Goal: Task Accomplishment & Management: Manage account settings

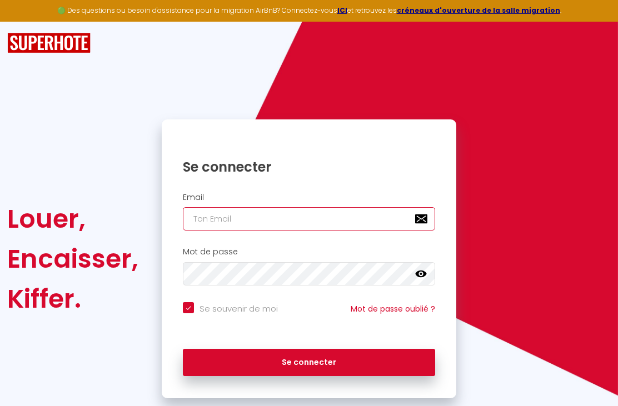
click at [254, 227] on input "email" at bounding box center [309, 218] width 252 height 23
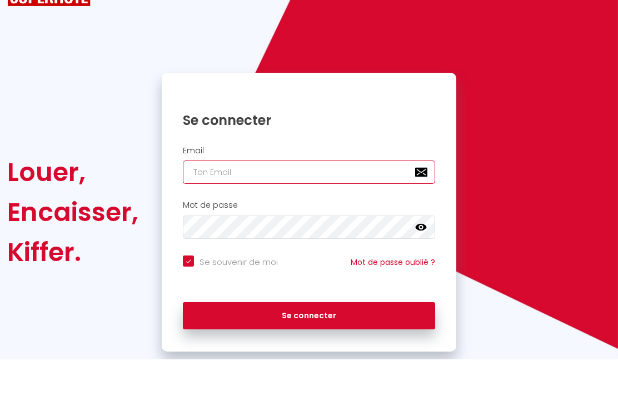
type input "c"
checkbox input "true"
type input "cd"
checkbox input "true"
type input "cd-"
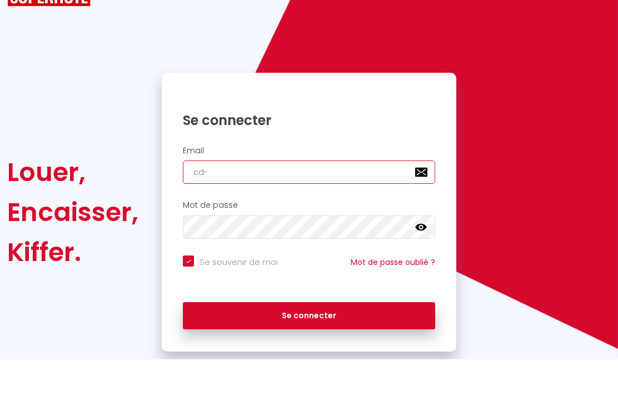
checkbox input "true"
type input "cd-l"
checkbox input "true"
type input "cd-le"
checkbox input "true"
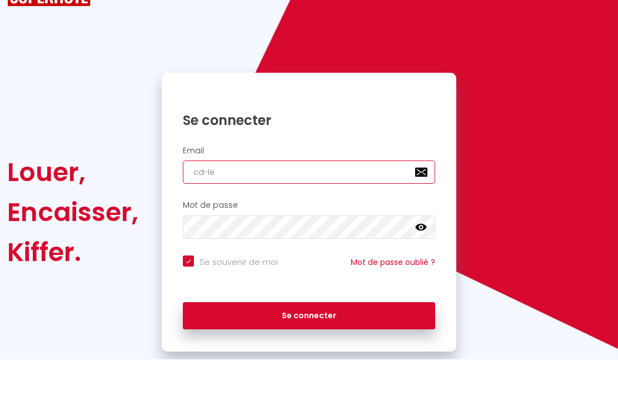
type input "cd-leh"
checkbox input "true"
type input "cd-leho"
checkbox input "true"
type input "cd-lehou"
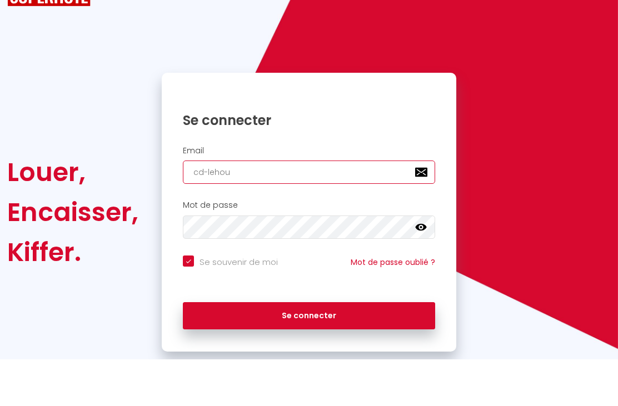
checkbox input "true"
type input "cd-lehoux"
checkbox input "true"
type input "cd-lehoux@"
checkbox input "true"
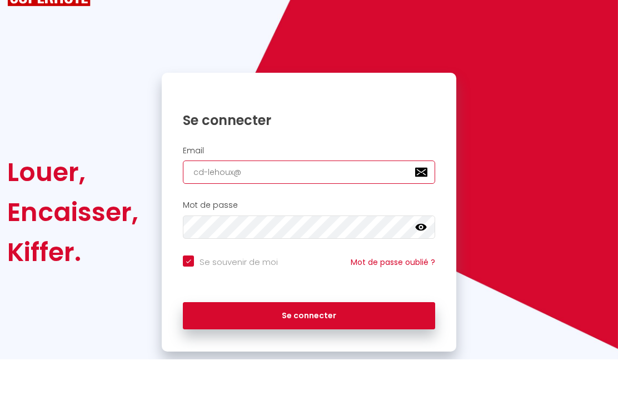
type input "cd-lehoux@w"
checkbox input "true"
type input "cd-lehoux@wa"
checkbox input "true"
type input "cd-lehoux@wan"
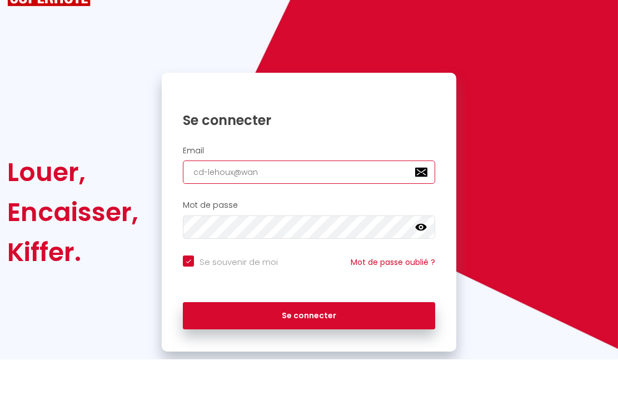
checkbox input "true"
type input "cd-lehoux@wana"
checkbox input "true"
type input "cd-lehoux@wanad"
checkbox input "true"
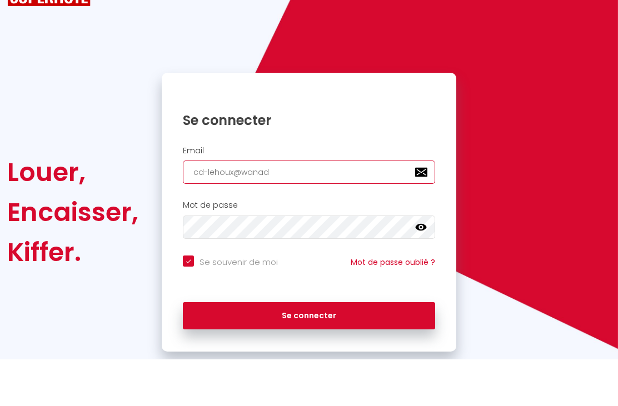
type input "cd-lehoux@wanado"
checkbox input "true"
type input "[EMAIL_ADDRESS]"
checkbox input "true"
type input "cd-lehoux@wanadoo."
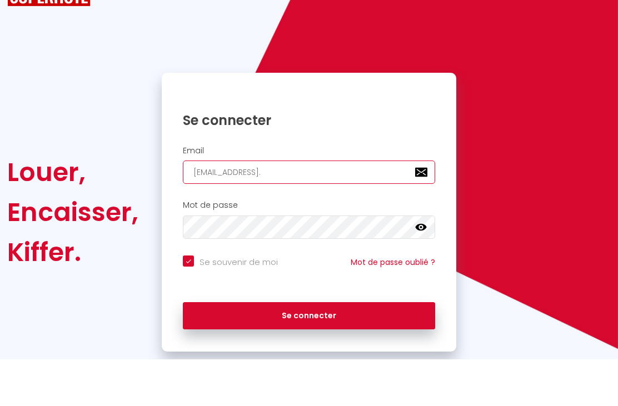
checkbox input "true"
type input "cd-lehoux@wanadoo.f"
checkbox input "true"
type input "[EMAIL_ADDRESS][DOMAIN_NAME]"
checkbox input "true"
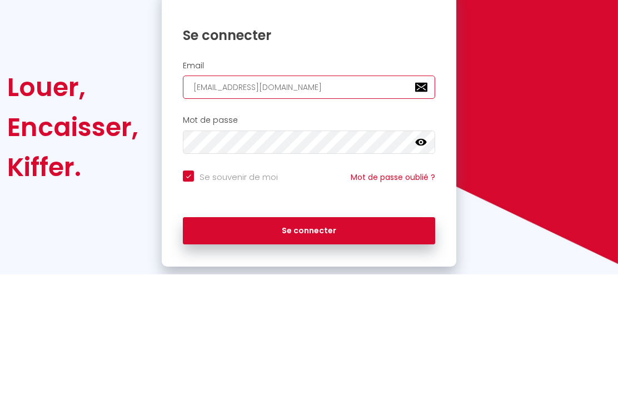
type input "[EMAIL_ADDRESS][DOMAIN_NAME]"
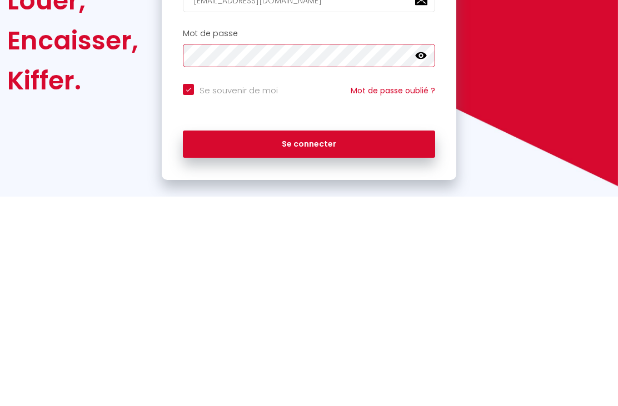
scroll to position [10, 0]
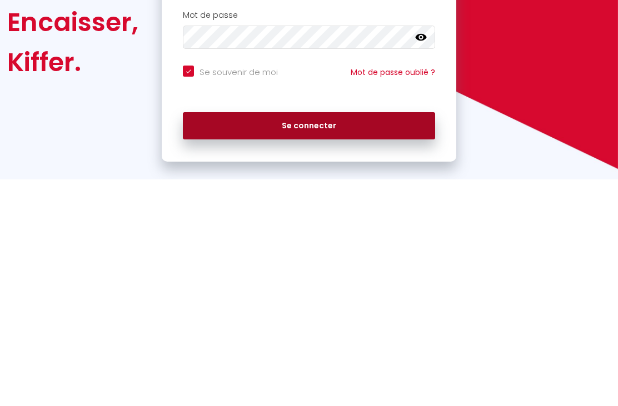
click at [333, 339] on button "Se connecter" at bounding box center [309, 353] width 252 height 28
checkbox input "true"
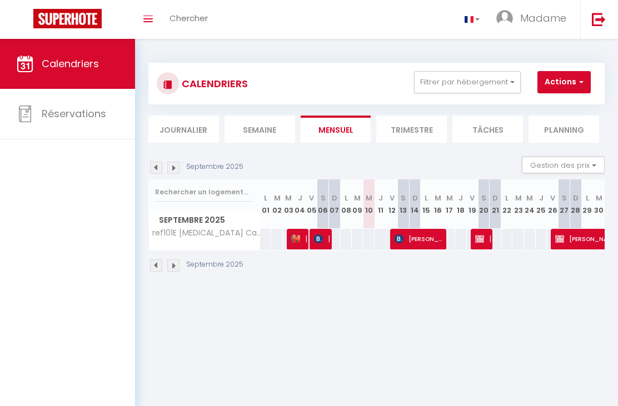
click at [412, 138] on li "Trimestre" at bounding box center [411, 129] width 71 height 27
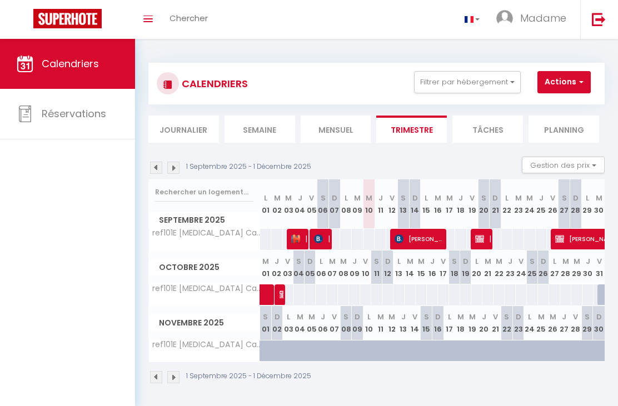
click at [179, 162] on img at bounding box center [173, 168] width 12 height 12
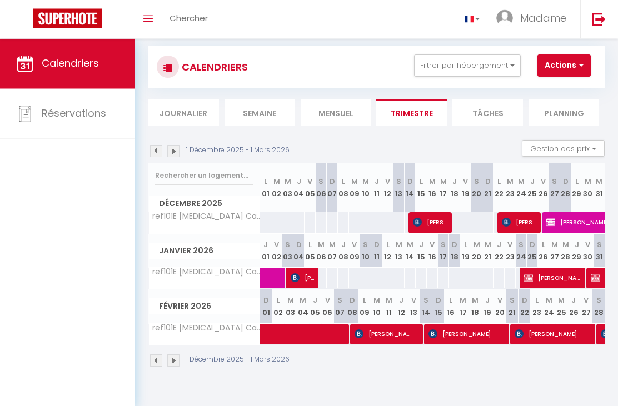
scroll to position [39, 0]
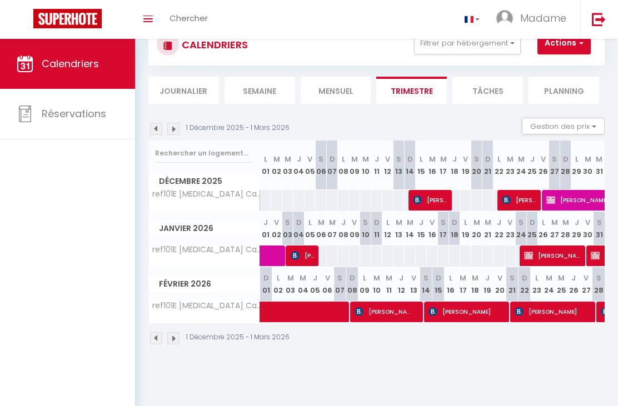
click at [178, 124] on img at bounding box center [173, 129] width 12 height 12
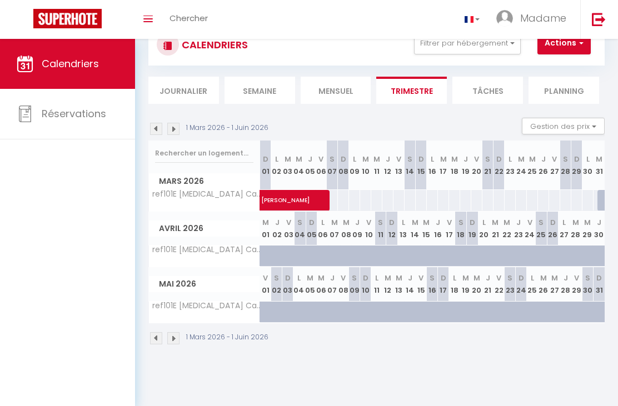
click at [297, 199] on span "[PERSON_NAME]" at bounding box center [337, 194] width 153 height 21
select select "OK"
select select "KO"
select select "0"
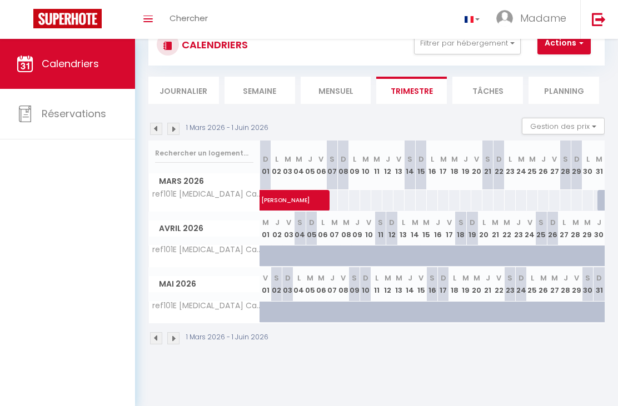
select select "1"
select select
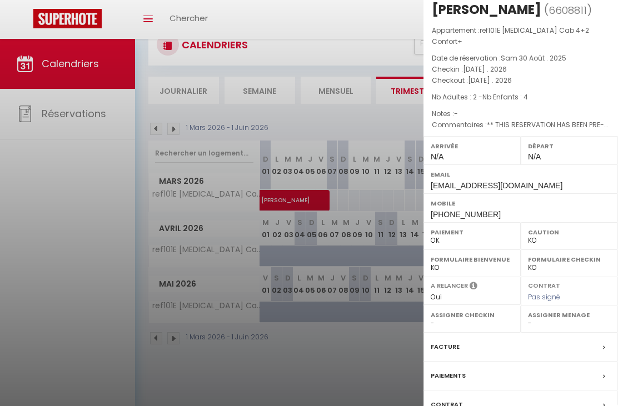
scroll to position [18, 0]
click at [546, 333] on div "Facture" at bounding box center [520, 347] width 194 height 29
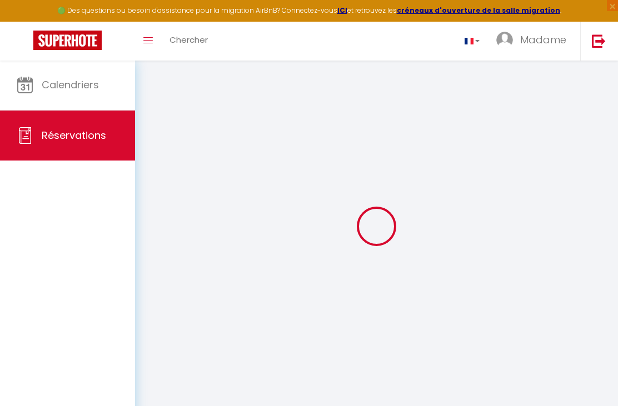
select select "cleaning"
select select "taxes"
select select
checkbox input "false"
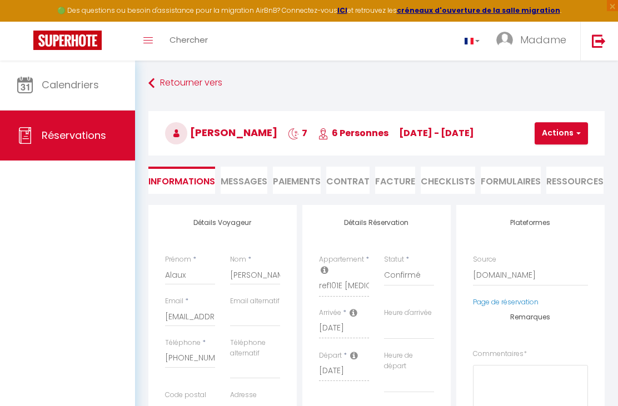
select select
checkbox input "false"
type textarea "** THIS RESERVATION HAS BEEN PRE-PAID ** BOOKING NOTE : Payment charge is EUR 1…"
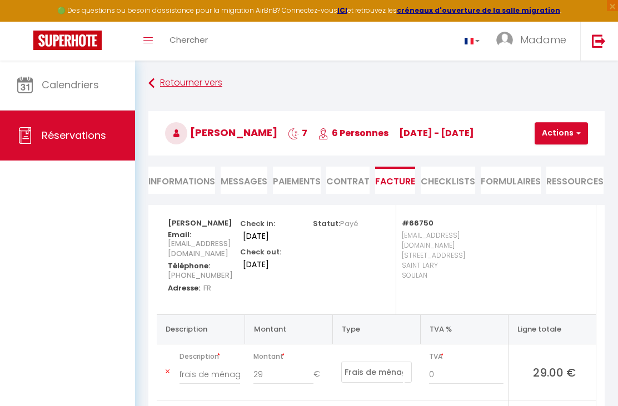
click at [169, 85] on link "Retourner vers" at bounding box center [376, 83] width 456 height 20
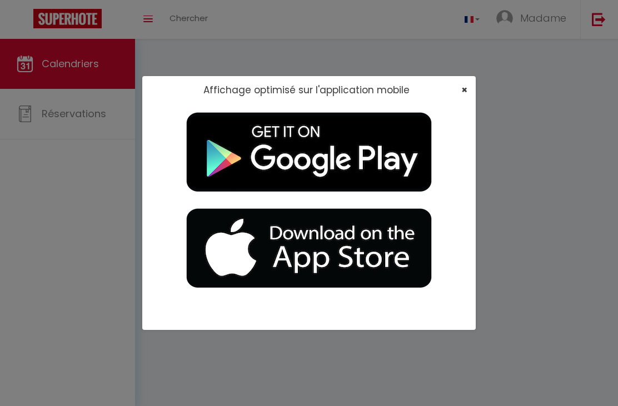
click at [465, 93] on span "×" at bounding box center [464, 90] width 6 height 14
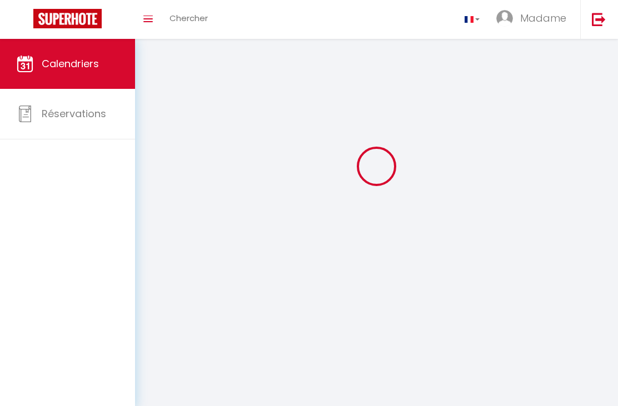
click at [535, 237] on div at bounding box center [376, 166] width 456 height 306
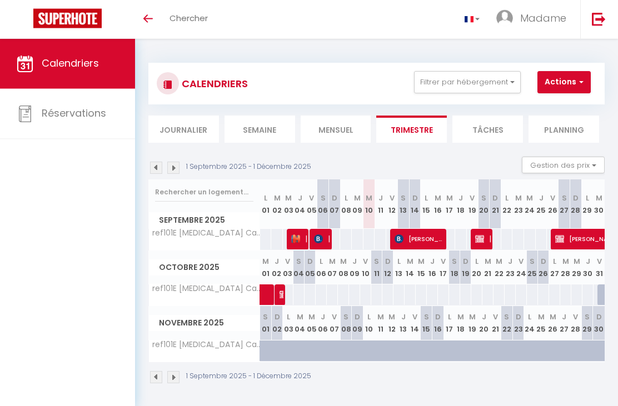
scroll to position [31, 0]
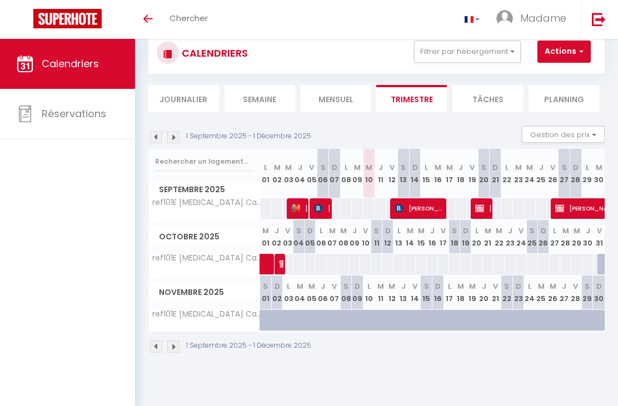
click at [177, 137] on img at bounding box center [173, 137] width 12 height 12
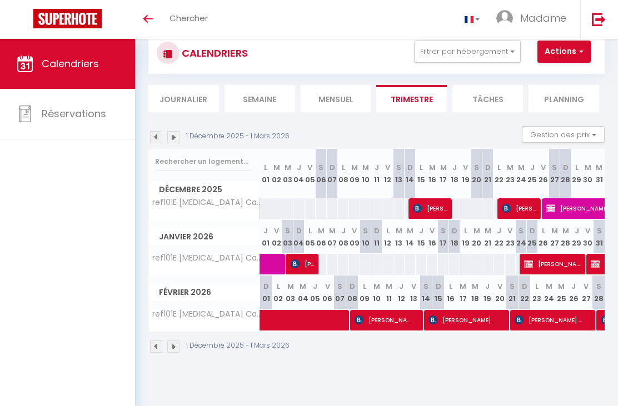
click at [432, 209] on span "[PERSON_NAME]" at bounding box center [431, 208] width 37 height 21
select select "OK"
select select "KO"
select select "0"
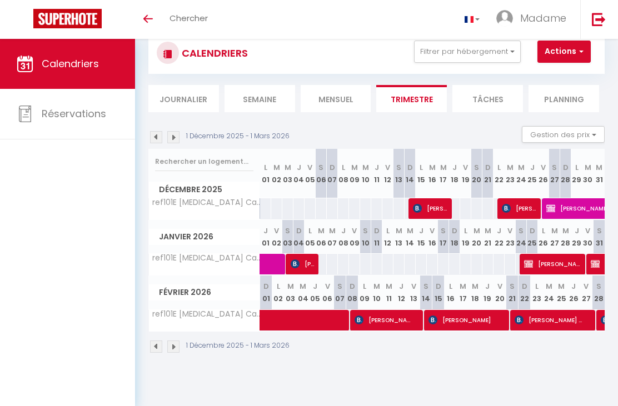
select select "1"
select select
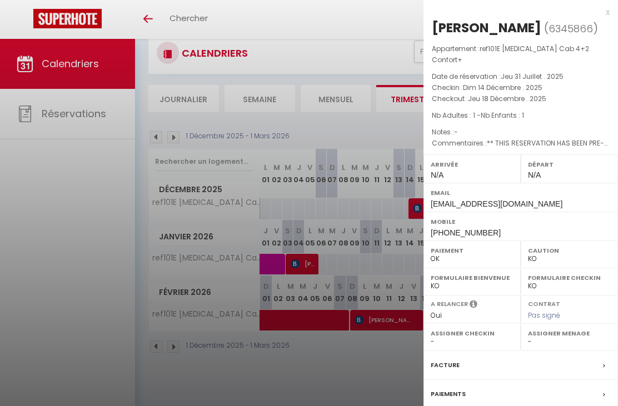
click at [374, 23] on div at bounding box center [309, 203] width 618 height 406
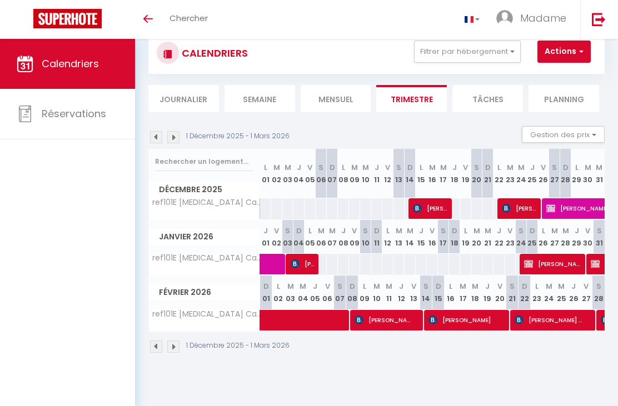
click at [520, 212] on span "[PERSON_NAME]" at bounding box center [520, 208] width 37 height 21
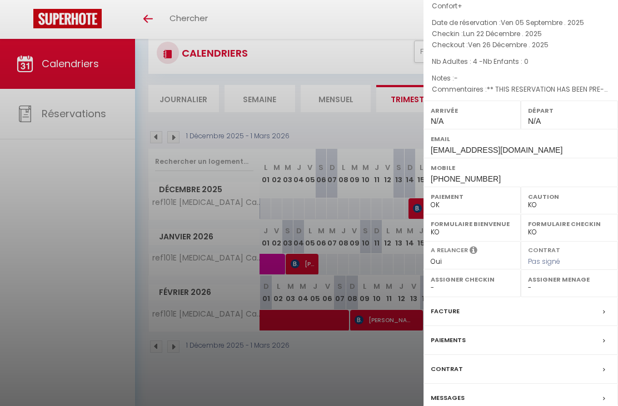
scroll to position [53, 0]
click at [506, 303] on div "Facture" at bounding box center [520, 312] width 194 height 29
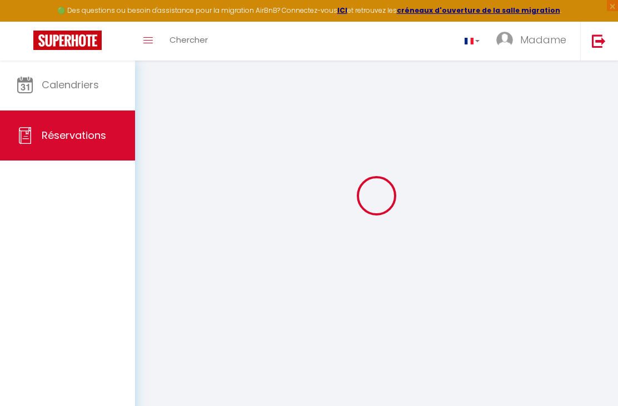
select select "cleaning"
select select "taxes"
select select
checkbox input "false"
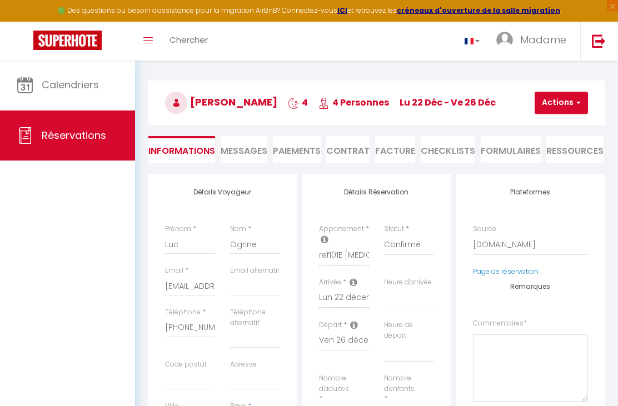
select select
checkbox input "false"
type textarea "** THIS RESERVATION HAS BEEN PRE-PAID ** Reservation has a cancellation grace p…"
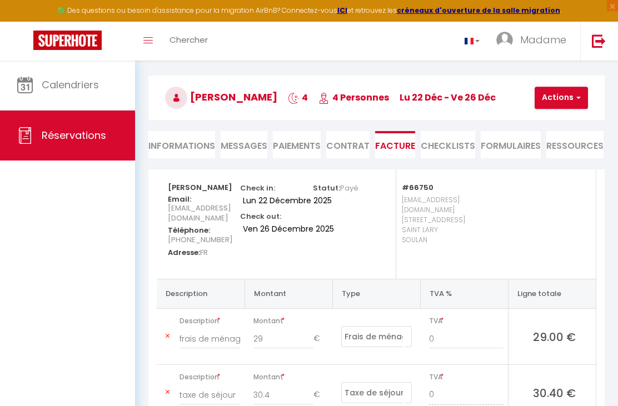
scroll to position [36, 0]
click at [537, 228] on div "[PERSON_NAME] Email: [EMAIL_ADDRESS][DOMAIN_NAME] Téléphone: [PHONE_NUMBER] Adr…" at bounding box center [376, 223] width 439 height 109
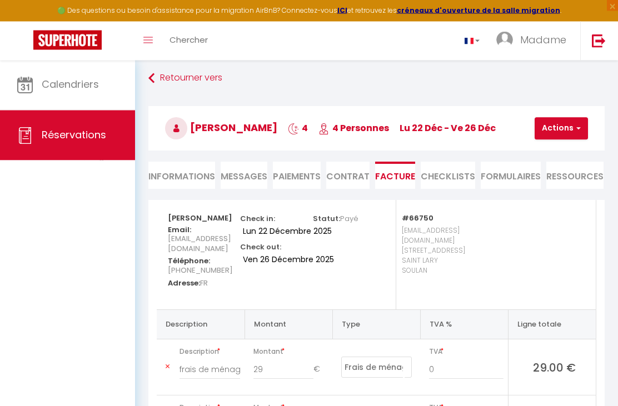
scroll to position [0, 0]
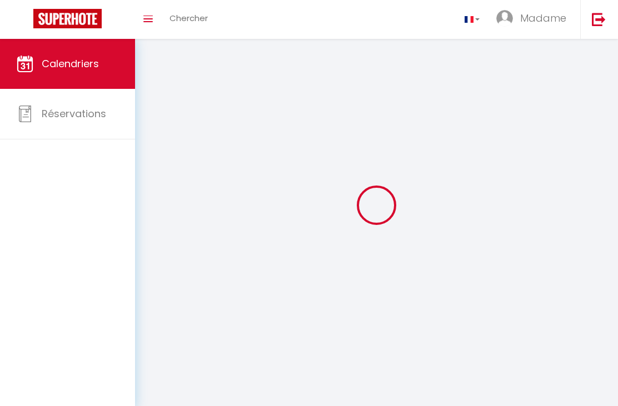
scroll to position [31, 0]
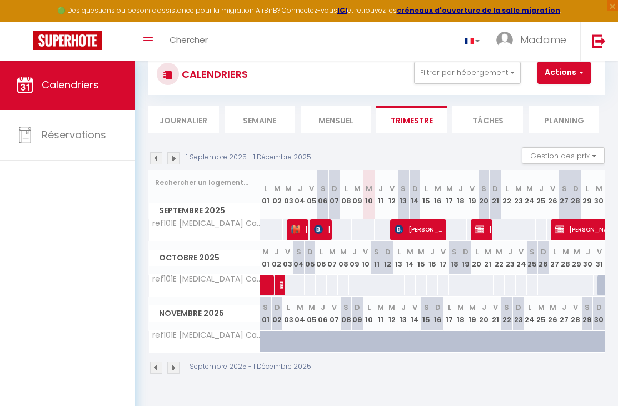
click at [178, 159] on img at bounding box center [173, 158] width 12 height 12
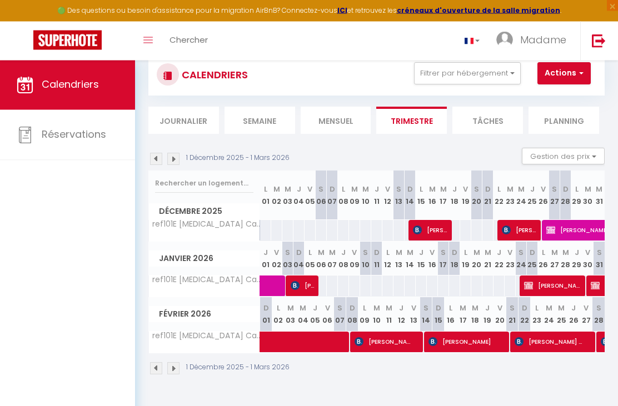
scroll to position [30, 0]
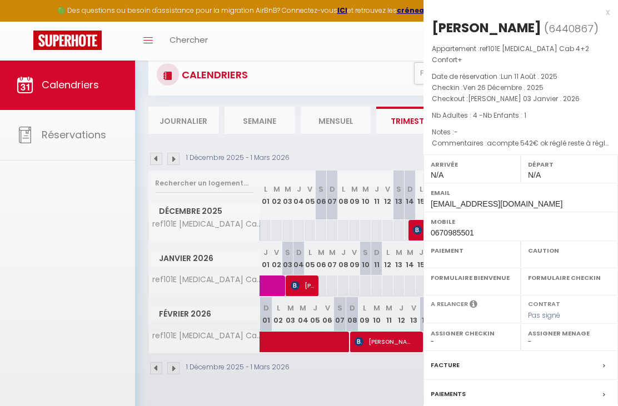
select select "OK"
select select "KO"
select select "0"
select select "1"
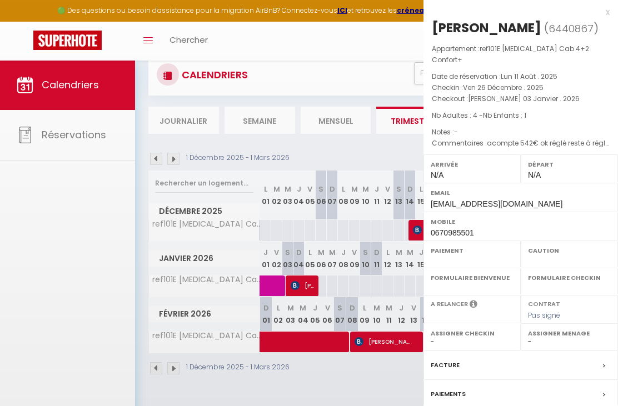
select select
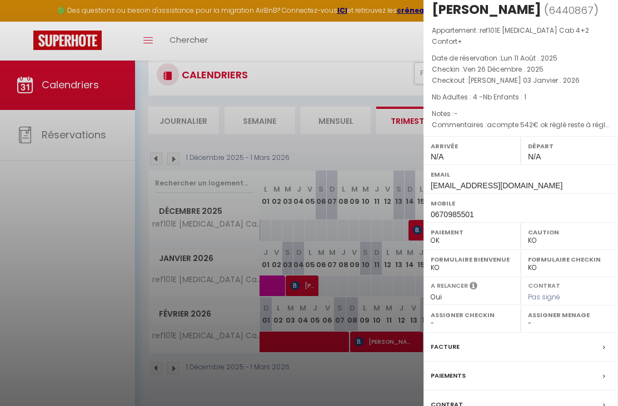
scroll to position [18, 0]
click at [487, 337] on div "Facture" at bounding box center [520, 347] width 194 height 29
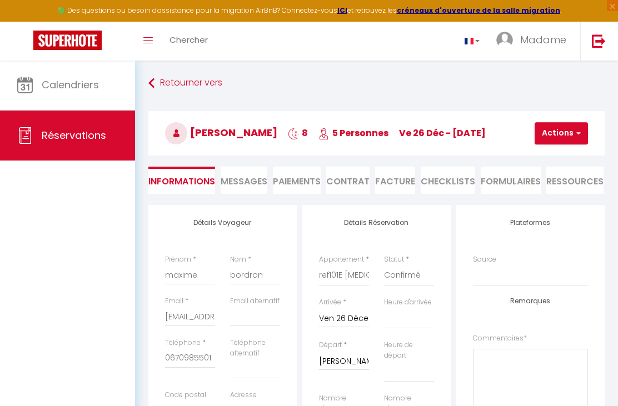
select select
checkbox input "true"
select select
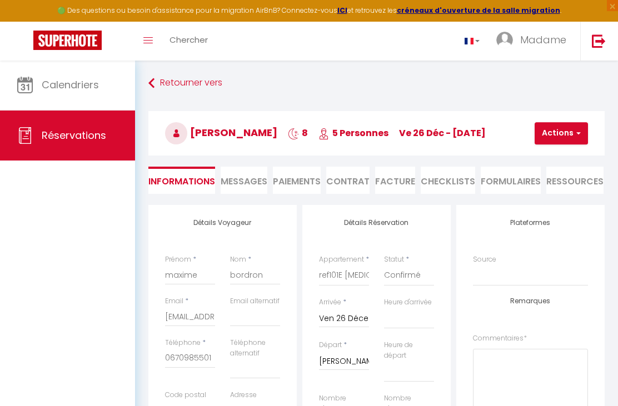
checkbox input "true"
type textarea "acompte 542€ ok réglé reste à régler 1200€"
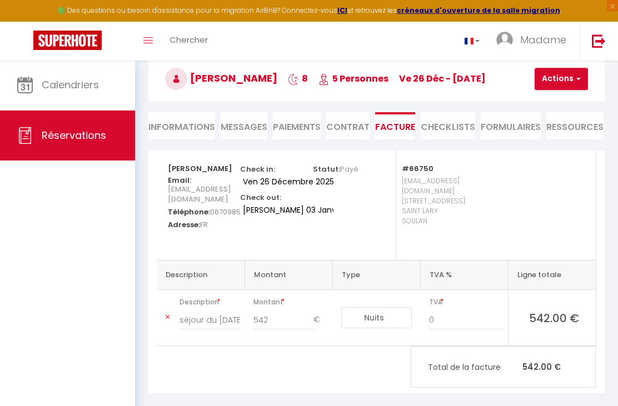
scroll to position [60, 0]
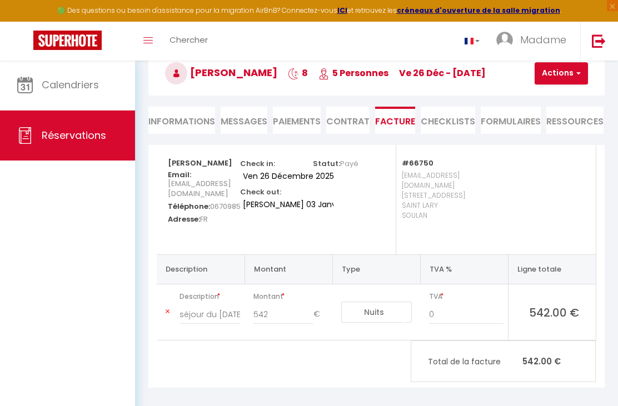
click at [243, 122] on span "Messages" at bounding box center [243, 121] width 47 height 13
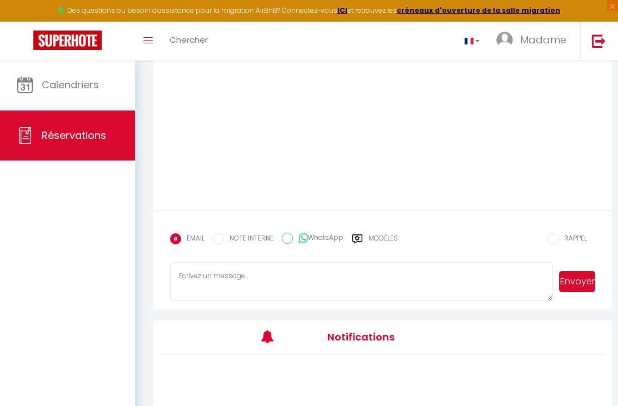
scroll to position [192, 0]
click at [221, 245] on input "NOTE INTERNE" at bounding box center [218, 239] width 11 height 11
radio input "true"
radio input "false"
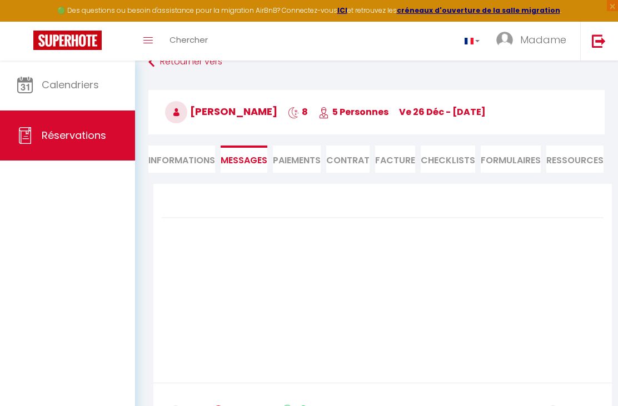
scroll to position [20, 0]
click at [250, 167] on li "Messages" at bounding box center [243, 160] width 47 height 27
click at [303, 168] on li "Paiements" at bounding box center [297, 160] width 48 height 27
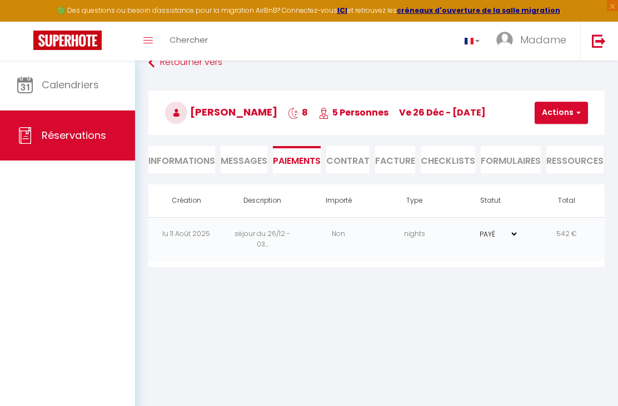
click at [399, 164] on li "Facture" at bounding box center [395, 159] width 40 height 27
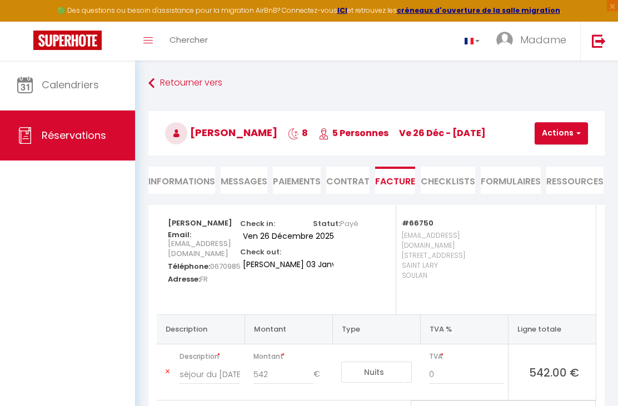
click at [182, 186] on li "Informations" at bounding box center [181, 180] width 67 height 27
select select
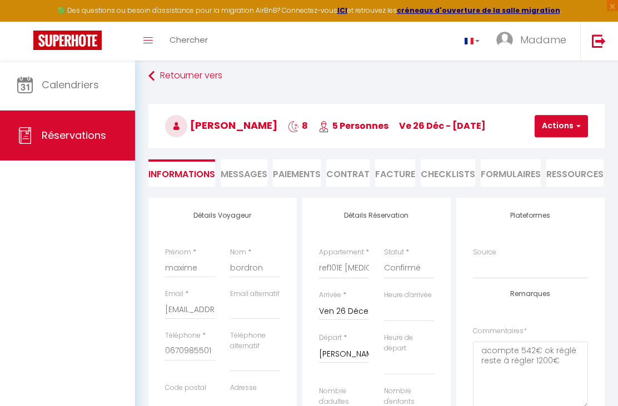
scroll to position [7, 0]
select select
checkbox input "true"
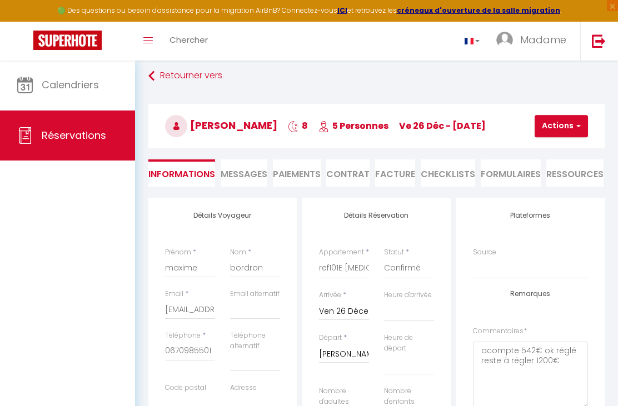
select select
checkbox input "true"
click at [157, 74] on link "Retourner vers" at bounding box center [376, 76] width 456 height 20
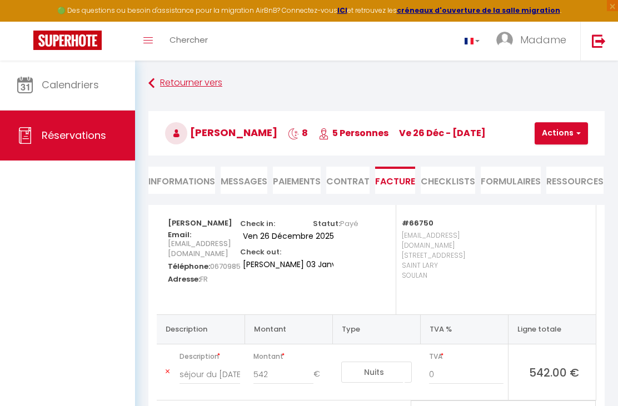
click at [150, 74] on icon at bounding box center [151, 83] width 6 height 20
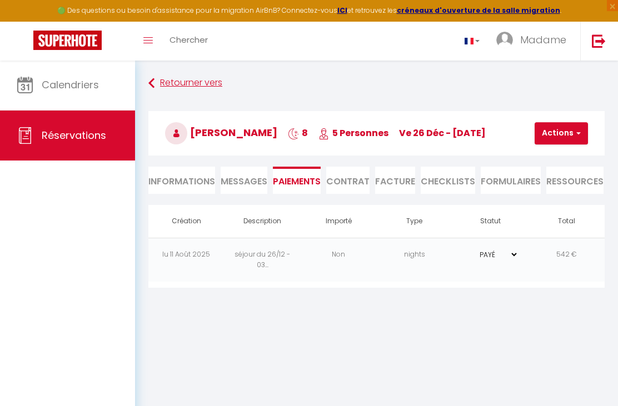
click at [158, 83] on link "Retourner vers" at bounding box center [376, 83] width 456 height 20
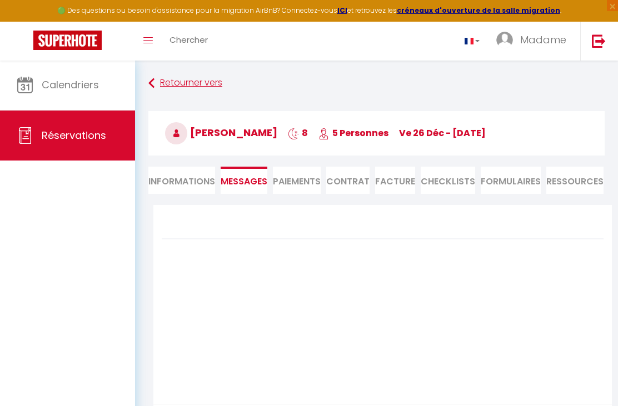
click at [163, 86] on link "Retourner vers" at bounding box center [376, 83] width 456 height 20
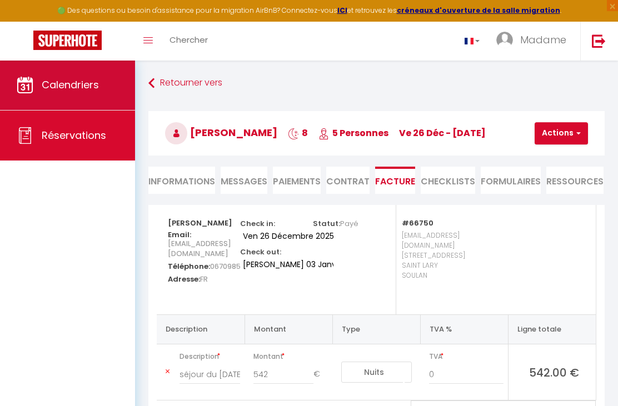
click at [96, 84] on span "Calendriers" at bounding box center [70, 85] width 57 height 14
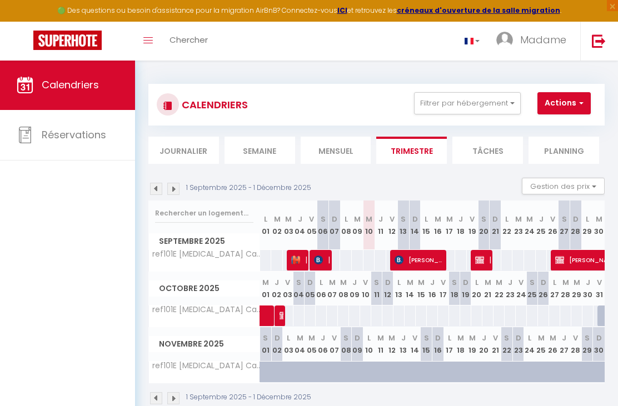
click at [178, 190] on img at bounding box center [173, 189] width 12 height 12
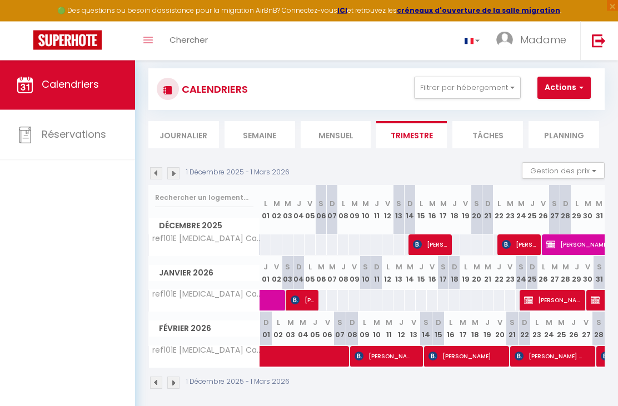
scroll to position [22, 0]
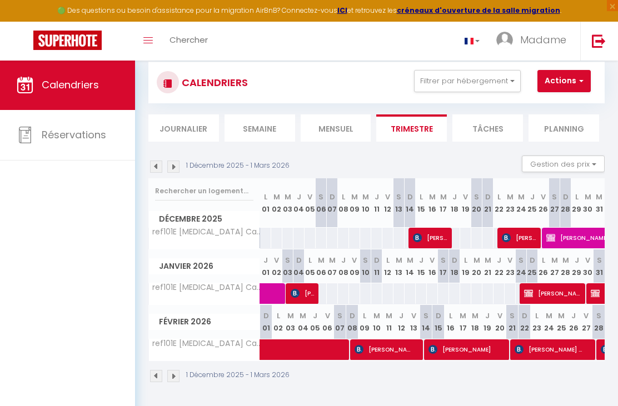
click at [306, 298] on span "[PERSON_NAME]" at bounding box center [303, 293] width 26 height 21
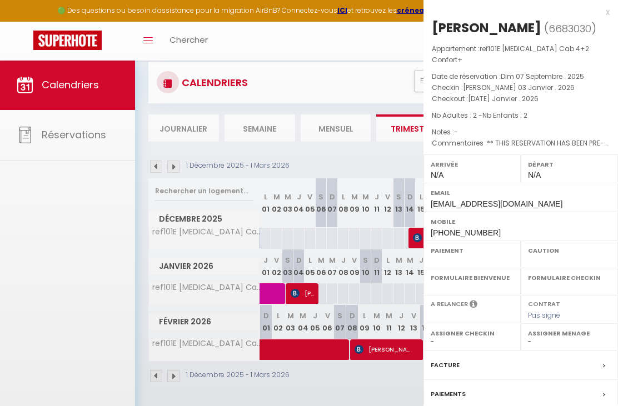
select select "OK"
select select "KO"
select select "0"
select select "1"
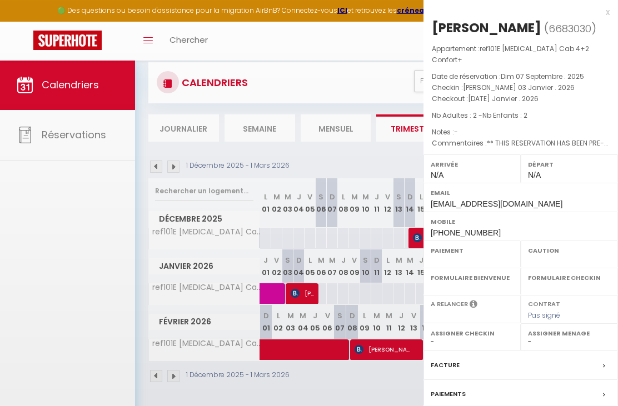
select select
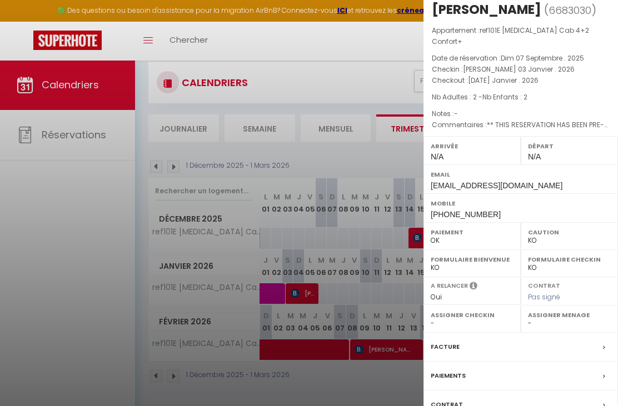
scroll to position [18, 0]
click at [539, 333] on div "Facture" at bounding box center [520, 347] width 194 height 29
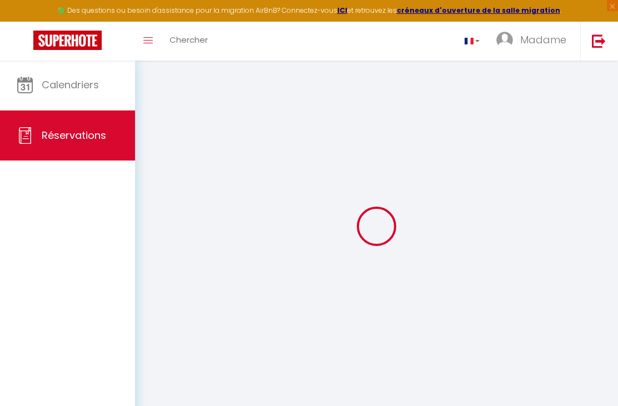
select select "cleaning"
select select "taxes"
select select
checkbox input "false"
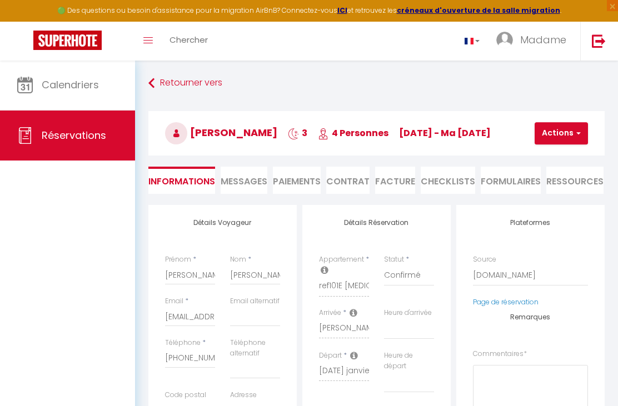
select select
checkbox input "false"
type textarea "** THIS RESERVATION HAS BEEN PRE-PAID ** BOOKING NOTE : Payment charge is EUR 8…"
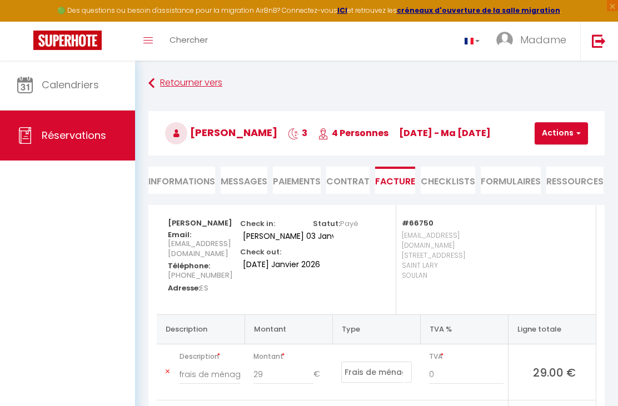
click at [157, 84] on link "Retourner vers" at bounding box center [376, 83] width 456 height 20
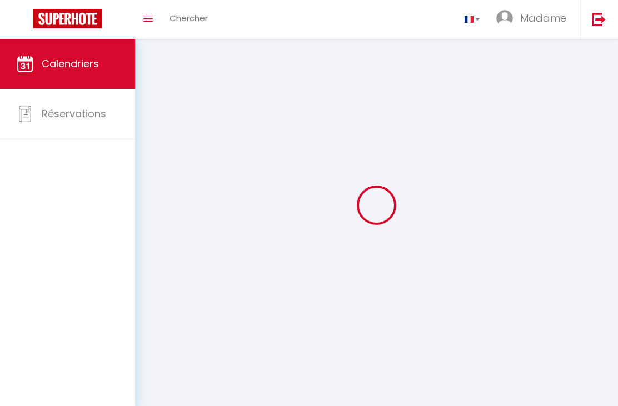
scroll to position [58, 0]
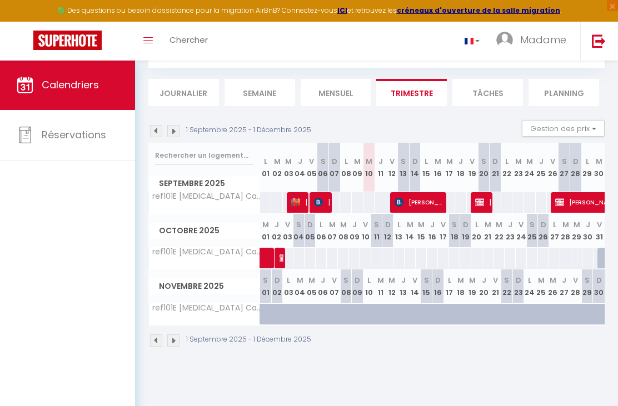
click at [179, 132] on img at bounding box center [173, 131] width 12 height 12
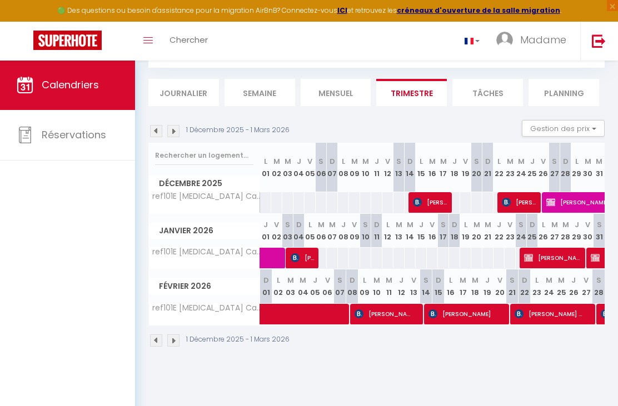
click at [390, 316] on span "[PERSON_NAME]" at bounding box center [383, 313] width 59 height 21
select select "OK"
select select "KO"
select select "0"
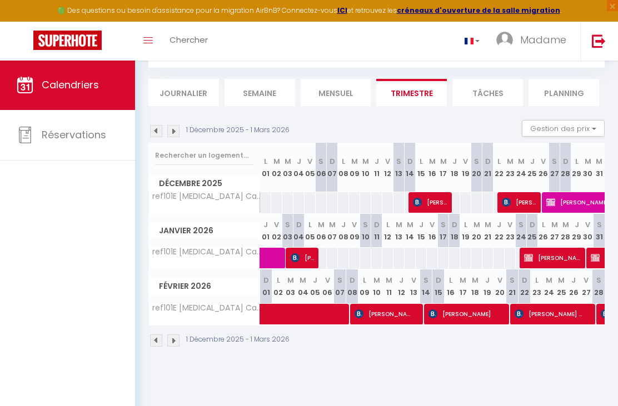
select select "1"
select select
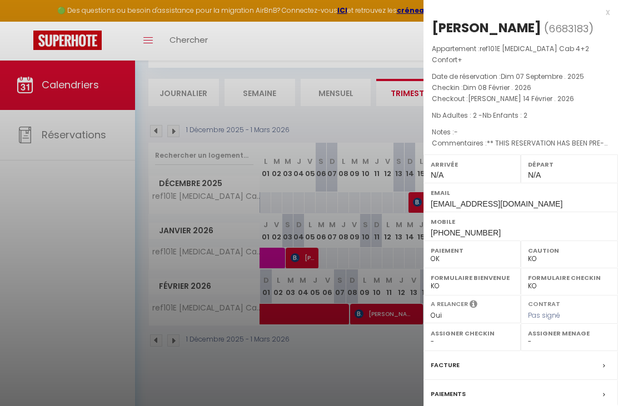
click at [539, 352] on div "Facture" at bounding box center [520, 365] width 194 height 29
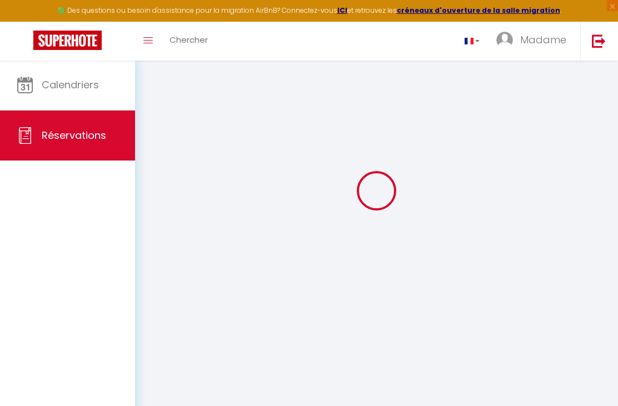
select select "cleaning"
select select "taxes"
select select
checkbox input "false"
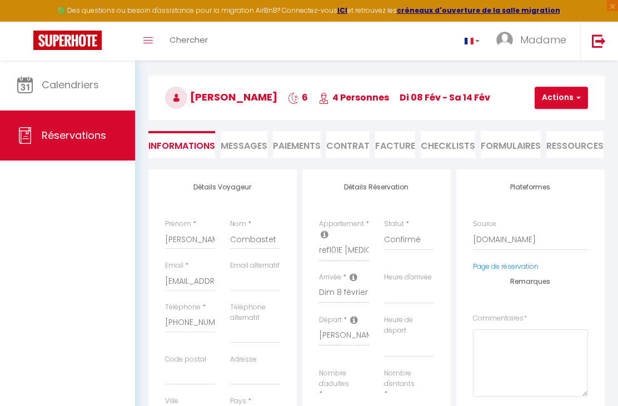
select select
checkbox input "false"
type textarea "** THIS RESERVATION HAS BEEN PRE-PAID ** BOOKING NOTE : Payment charge is EUR 1…"
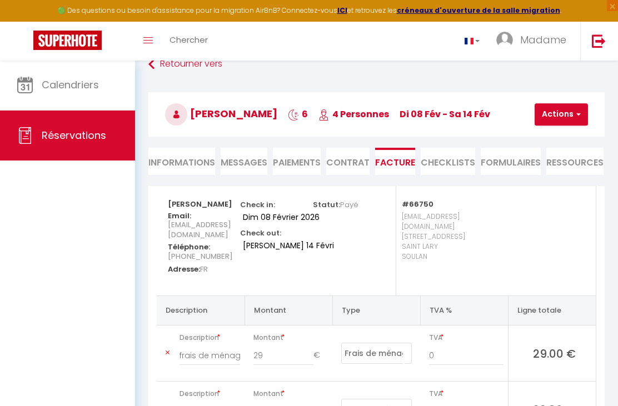
scroll to position [0, 0]
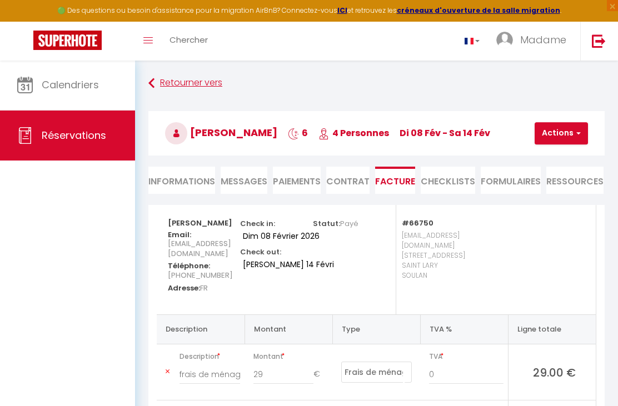
click at [201, 88] on link "Retourner vers" at bounding box center [376, 83] width 456 height 20
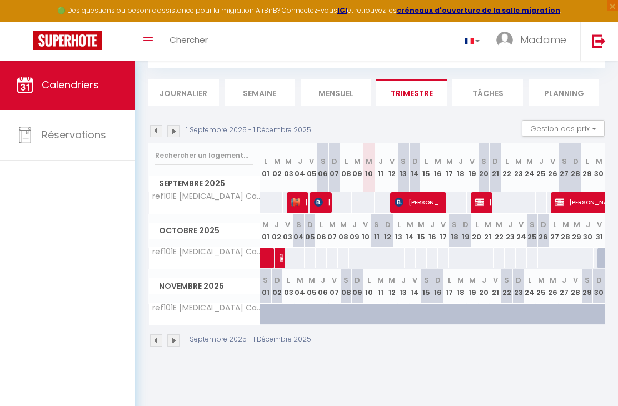
click at [177, 129] on img at bounding box center [173, 131] width 12 height 12
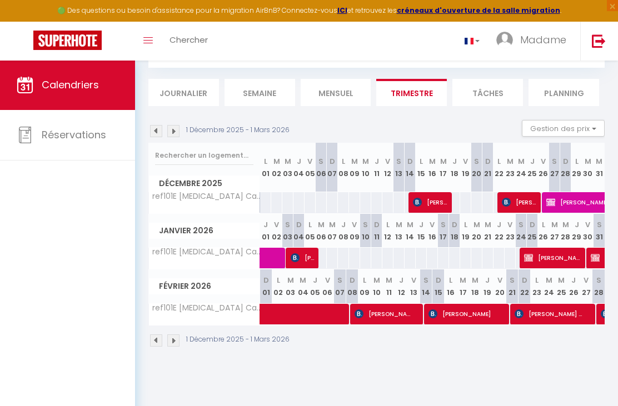
click at [475, 316] on span "[PERSON_NAME]" at bounding box center [463, 313] width 71 height 21
select select "OK"
select select "KO"
select select "0"
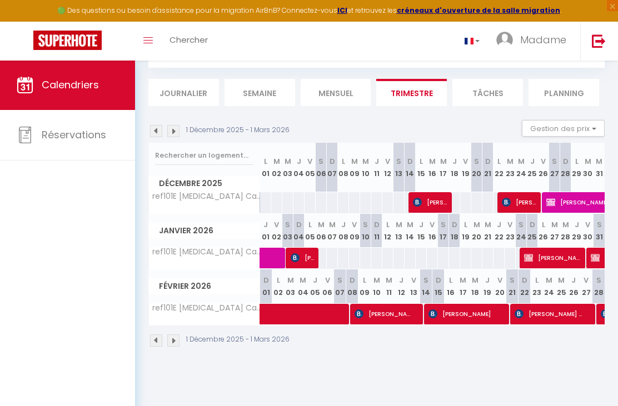
select select "1"
select select
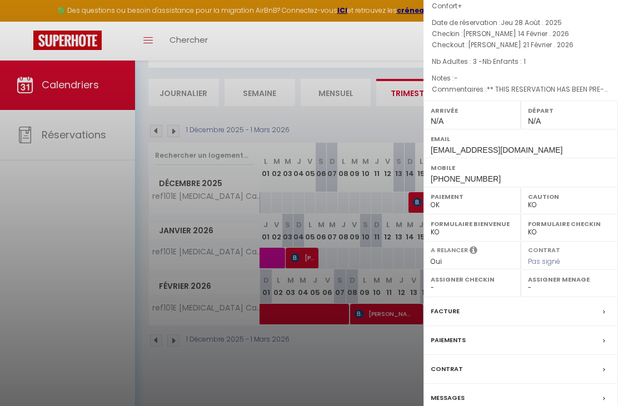
scroll to position [53, 0]
click at [539, 311] on div "Facture" at bounding box center [520, 312] width 194 height 29
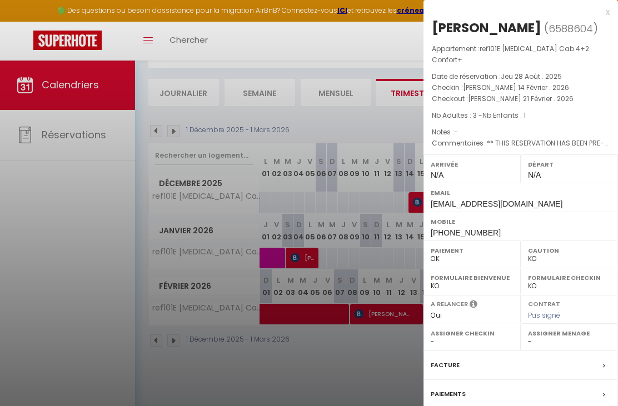
scroll to position [36, 0]
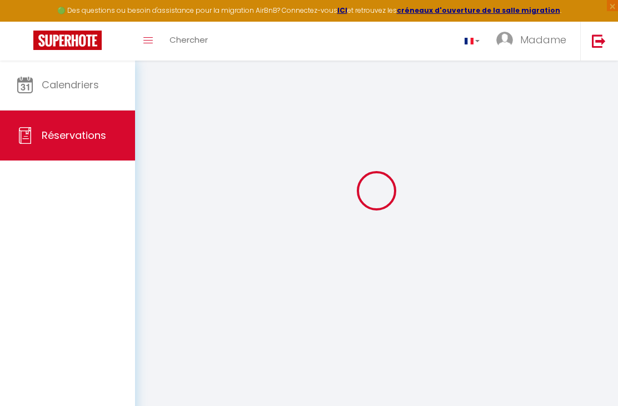
select select "cleaning"
select select "taxes"
select select
checkbox input "false"
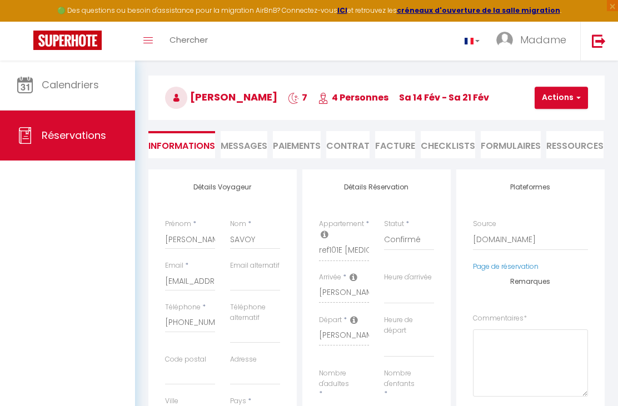
select select
checkbox input "false"
type textarea "** THIS RESERVATION HAS BEEN PRE-PAID ** BOOKING NOTE : Payment charge is EUR 1…"
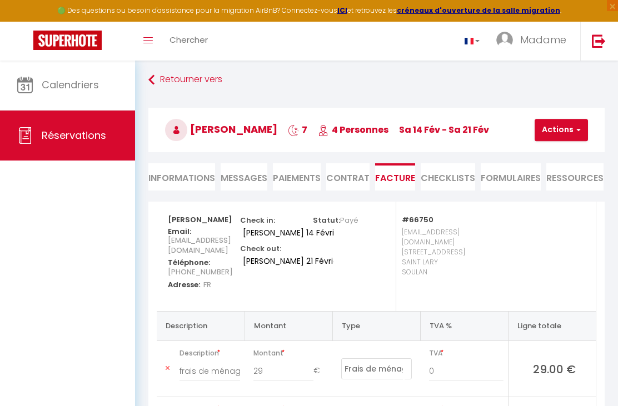
scroll to position [3, 0]
click at [180, 83] on link "Retourner vers" at bounding box center [376, 81] width 456 height 20
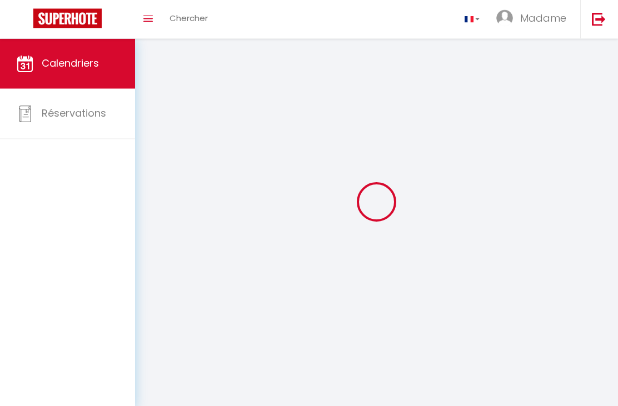
scroll to position [58, 0]
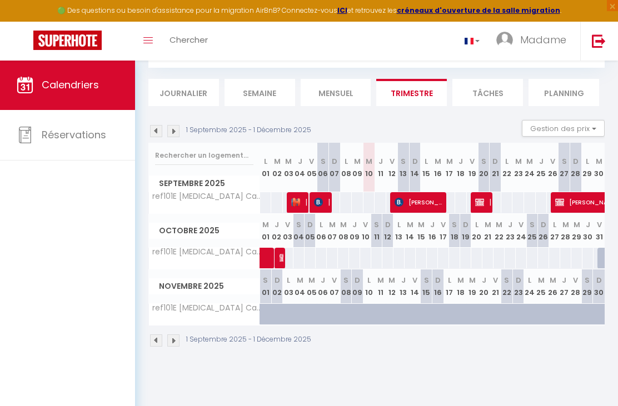
click at [178, 130] on img at bounding box center [173, 131] width 12 height 12
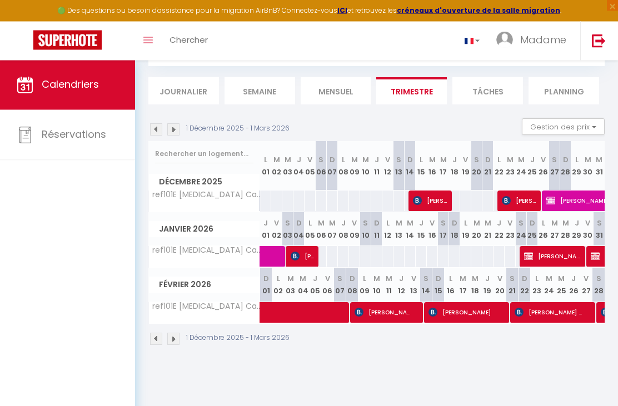
scroll to position [60, 0]
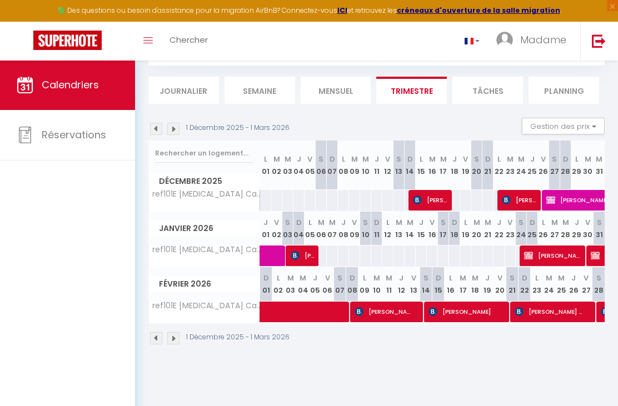
click at [556, 313] on span "[PERSON_NAME] del [PERSON_NAME]" at bounding box center [549, 311] width 71 height 21
select select "OK"
select select "KO"
select select "0"
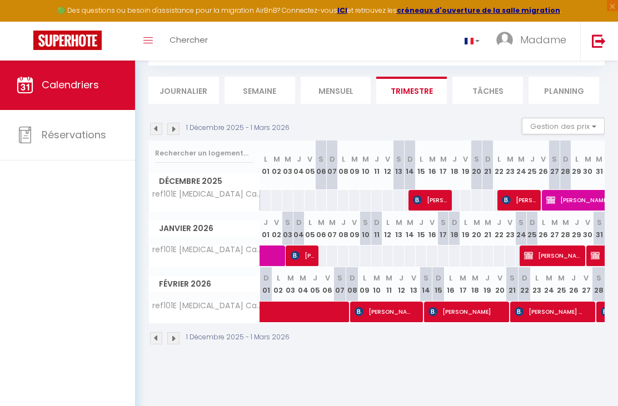
select select "1"
select select
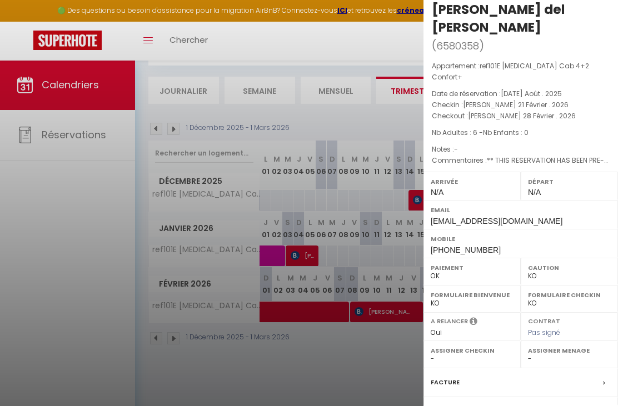
scroll to position [18, 0]
click at [564, 369] on div "Facture" at bounding box center [520, 383] width 194 height 29
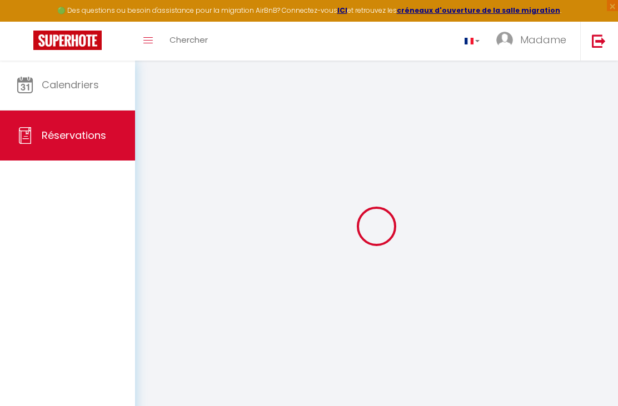
select select "cleaning"
select select "taxes"
select select
checkbox input "false"
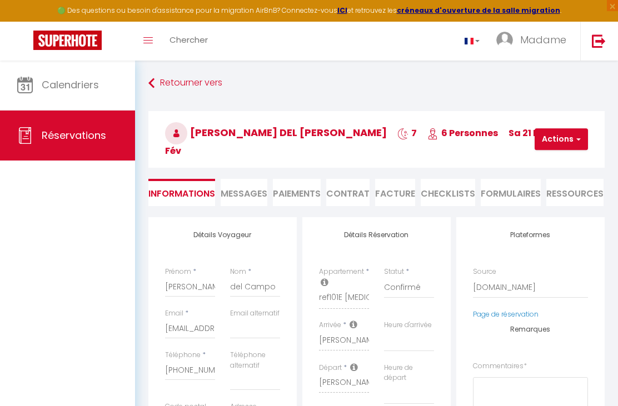
select select
checkbox input "false"
type textarea "** THIS RESERVATION HAS BEEN PRE-PAID ** BOOKING NOTE : Payment charge is EUR 1…"
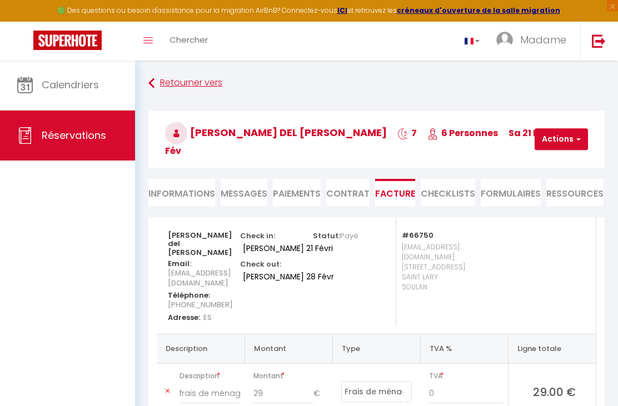
click at [198, 84] on link "Retourner vers" at bounding box center [376, 83] width 456 height 20
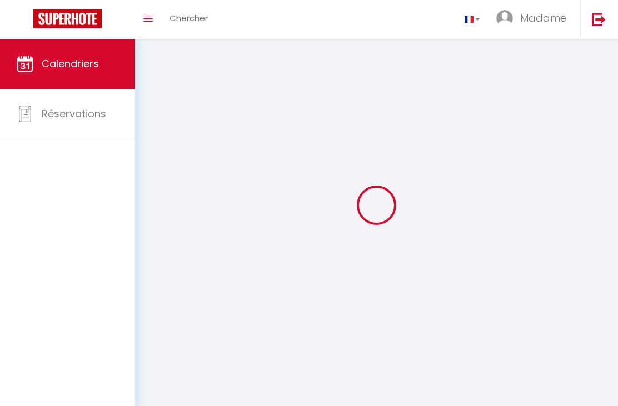
scroll to position [74, 0]
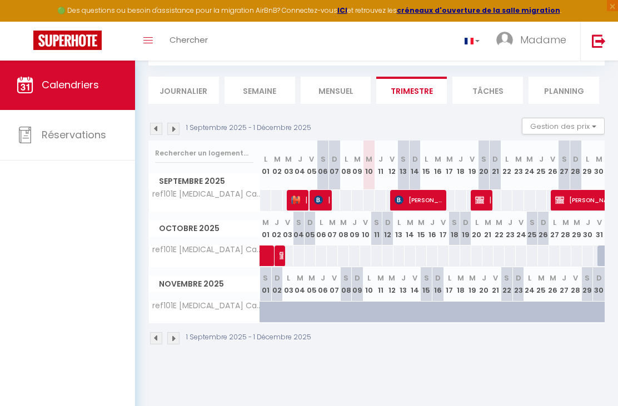
click at [179, 123] on img at bounding box center [173, 129] width 12 height 12
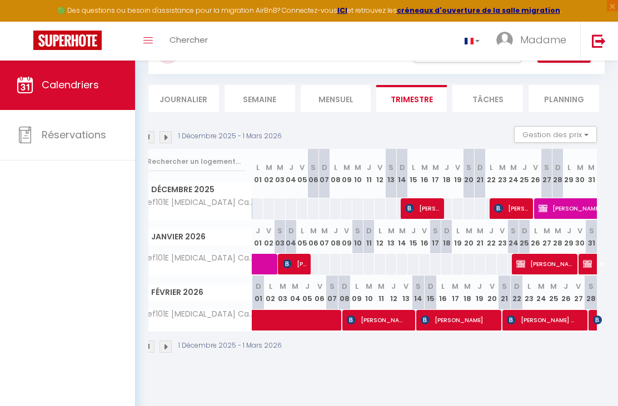
scroll to position [51, 0]
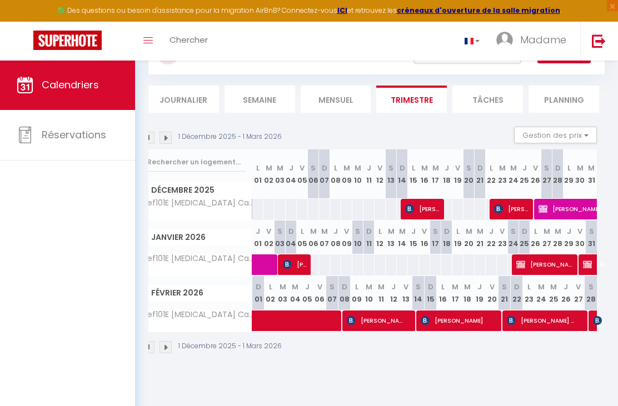
click at [166, 142] on img at bounding box center [165, 138] width 12 height 12
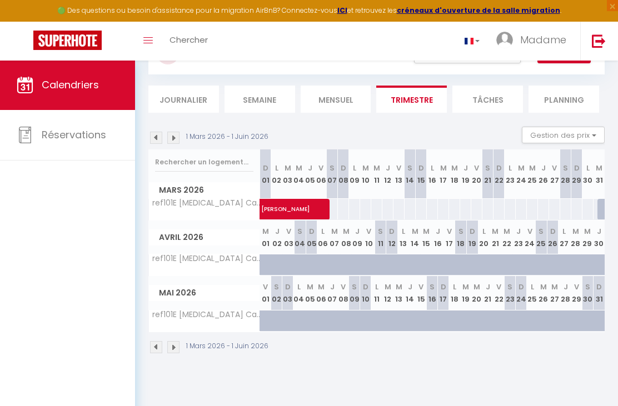
click at [295, 212] on span "[PERSON_NAME]" at bounding box center [337, 203] width 153 height 21
select select "OK"
select select "KO"
select select "0"
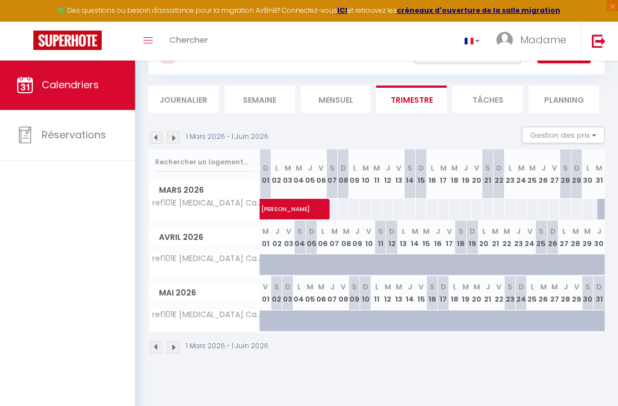
select select "1"
select select
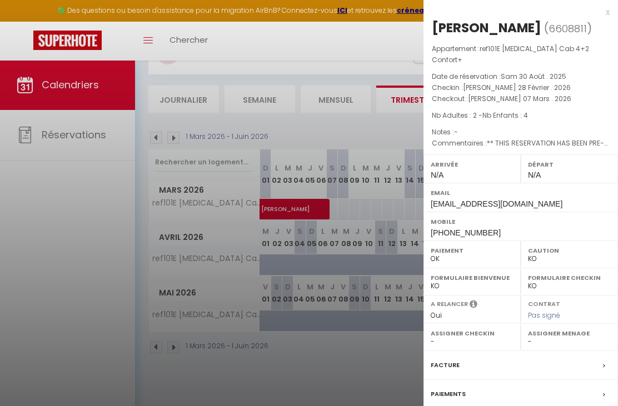
click at [559, 353] on div "Facture" at bounding box center [520, 365] width 194 height 29
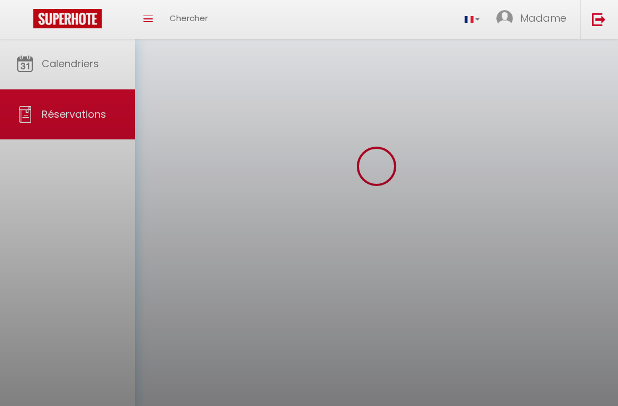
scroll to position [36, 0]
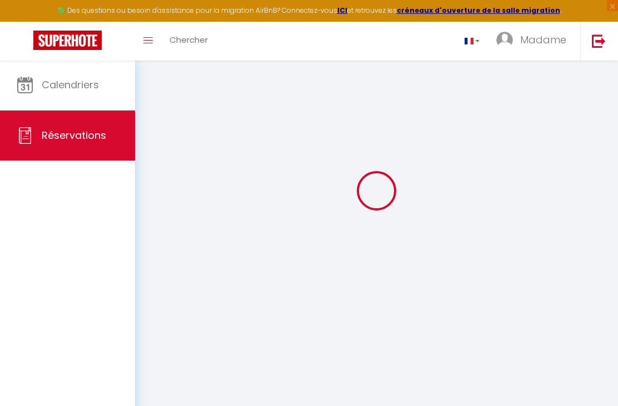
select select "cleaning"
select select "taxes"
select select
checkbox input "false"
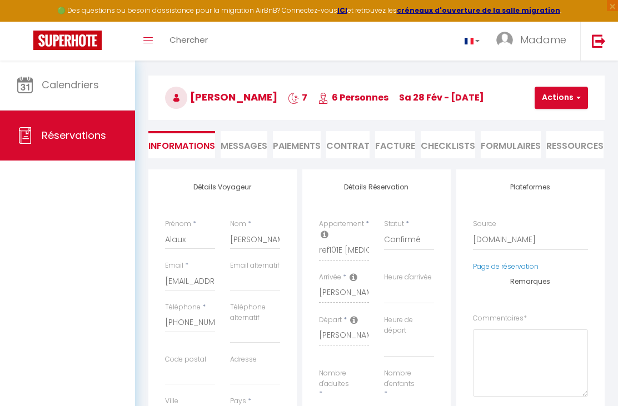
select select
checkbox input "false"
type textarea "** THIS RESERVATION HAS BEEN PRE-PAID ** BOOKING NOTE : Payment charge is EUR 1…"
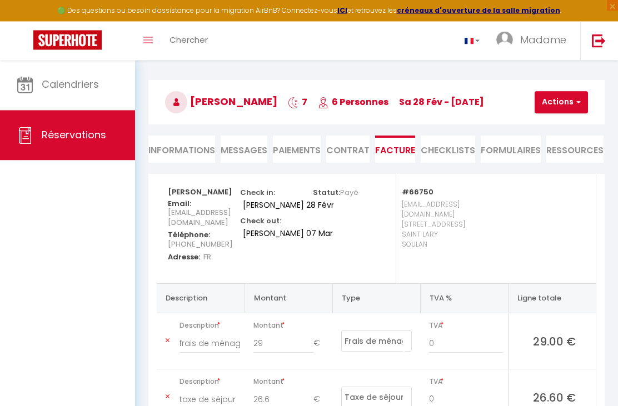
scroll to position [0, 0]
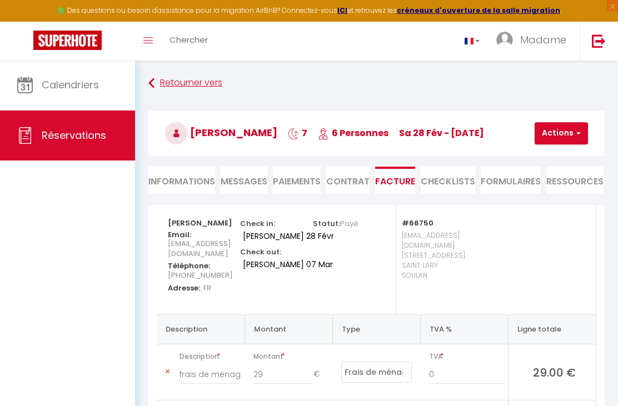
click at [159, 86] on link "Retourner vers" at bounding box center [376, 83] width 456 height 20
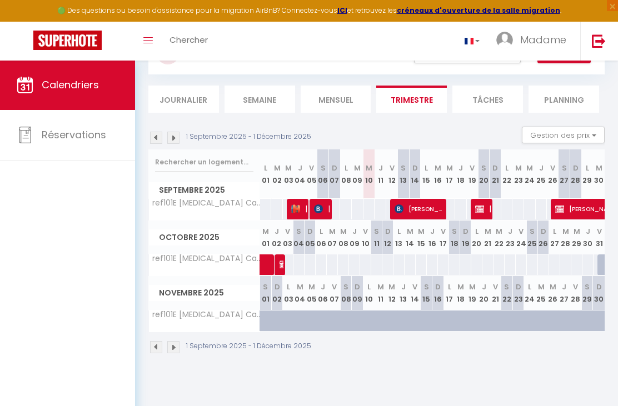
click at [185, 143] on div "1 Septembre 2025 - 1 Décembre 2025" at bounding box center [231, 138] width 166 height 12
click at [420, 212] on span "[PERSON_NAME]" at bounding box center [419, 208] width 51 height 21
select select "OK"
select select "KO"
select select "0"
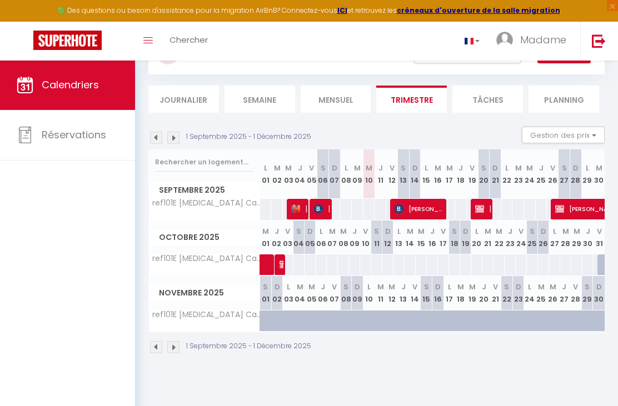
select select "0"
select select "1"
select select
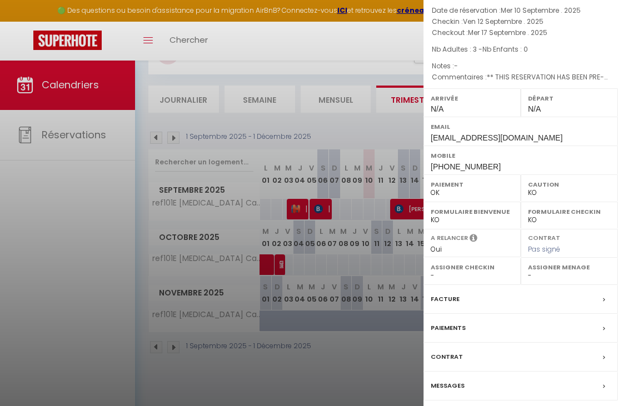
scroll to position [71, 0]
click at [467, 303] on div "Facture" at bounding box center [520, 299] width 194 height 29
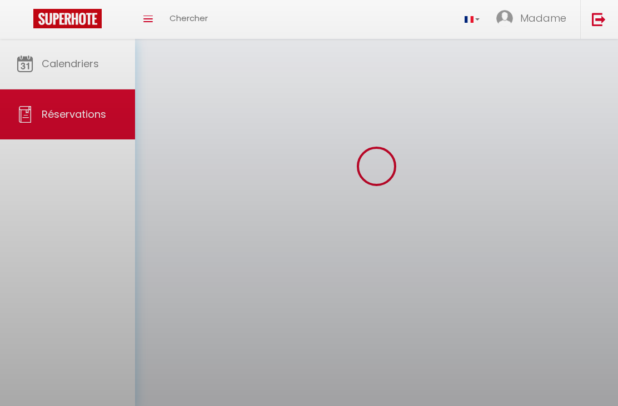
scroll to position [36, 0]
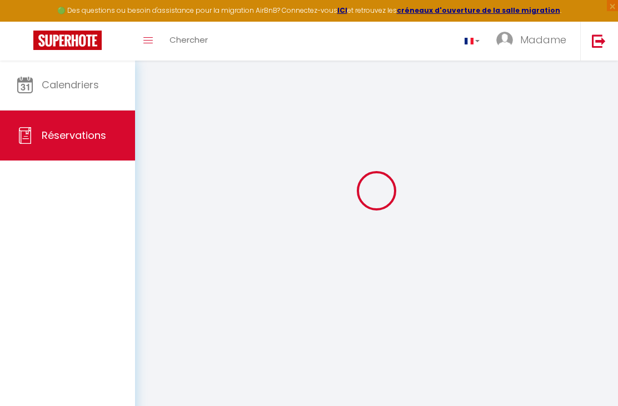
select select "cleaning"
select select "taxes"
select select
checkbox input "false"
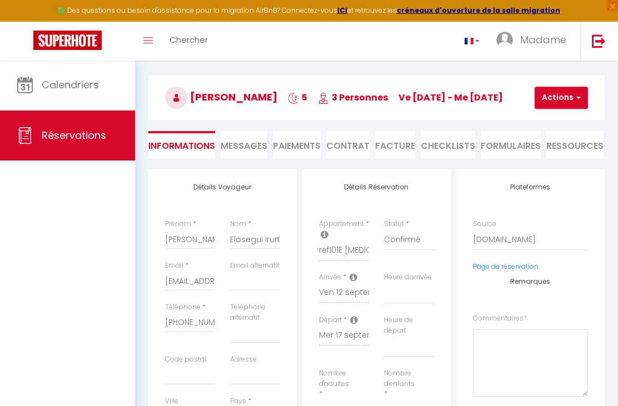
select select
checkbox input "false"
type textarea "** THIS RESERVATION HAS BEEN PRE-PAID ** BOOKING NOTE : Payment charge is EUR 1…"
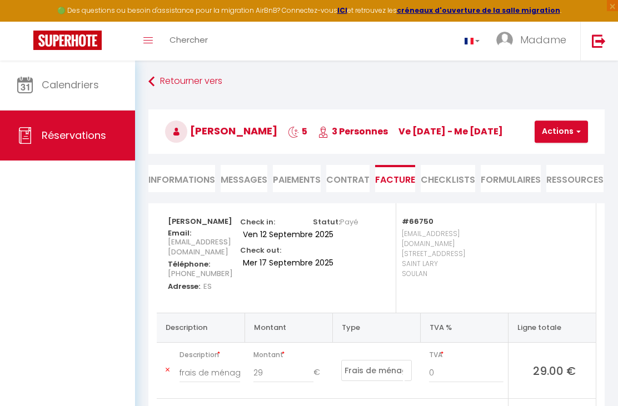
scroll to position [0, 0]
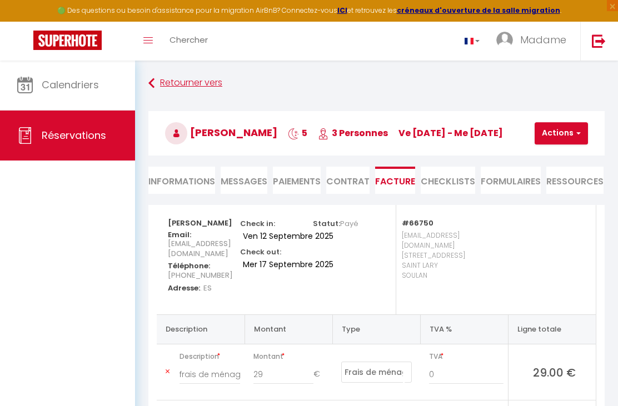
click at [185, 93] on link "Retourner vers" at bounding box center [376, 83] width 456 height 20
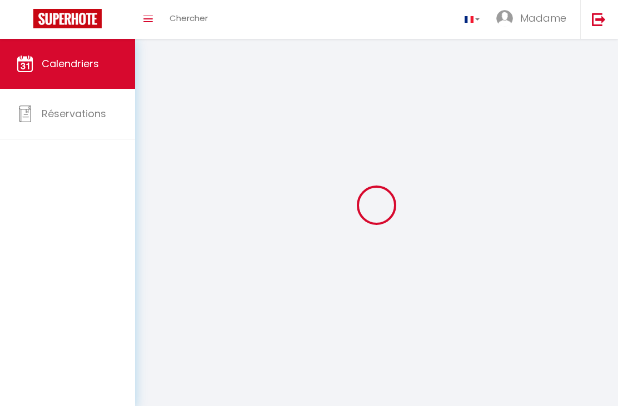
scroll to position [16, 0]
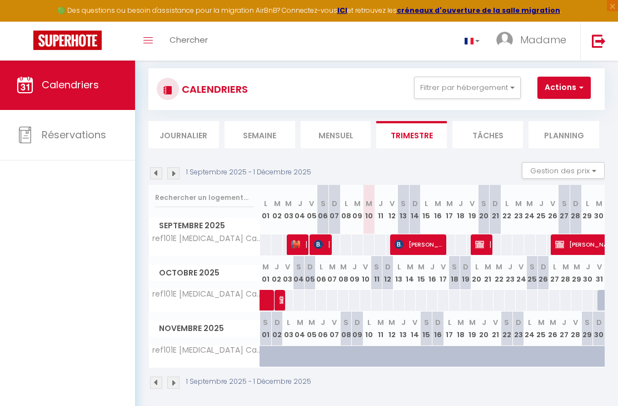
click at [482, 248] on img at bounding box center [479, 244] width 9 height 9
select select "OK"
select select "KO"
select select "0"
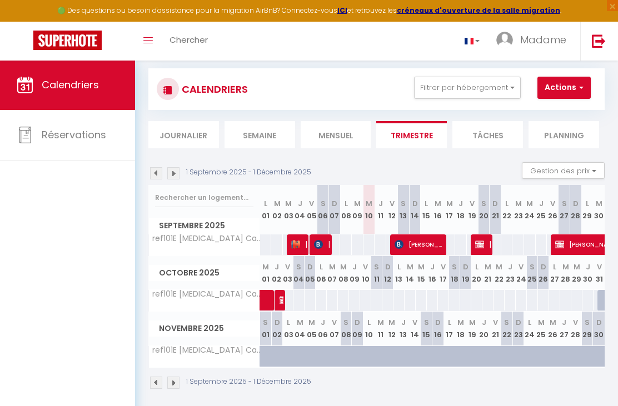
select select "1"
select select
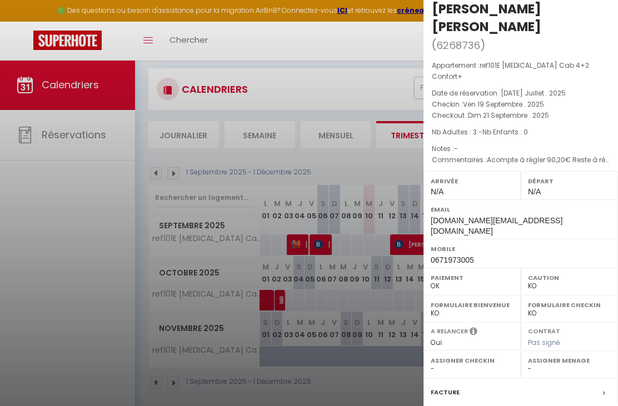
scroll to position [18, 0]
click at [507, 379] on div "Facture" at bounding box center [520, 393] width 194 height 29
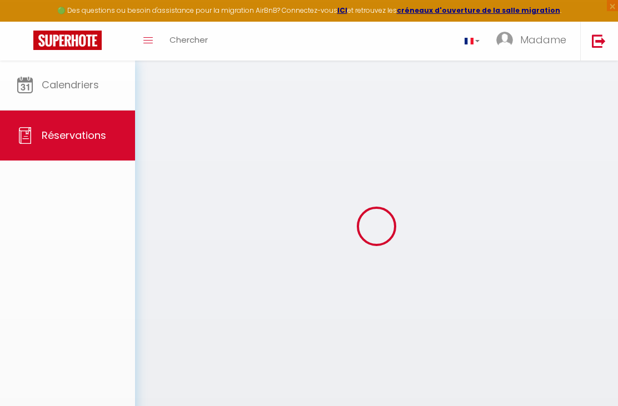
select select
type input "Bastien"
type input "[GEOGRAPHIC_DATA]"
type input "[DOMAIN_NAME][EMAIL_ADDRESS][DOMAIN_NAME]"
type input "0671973005"
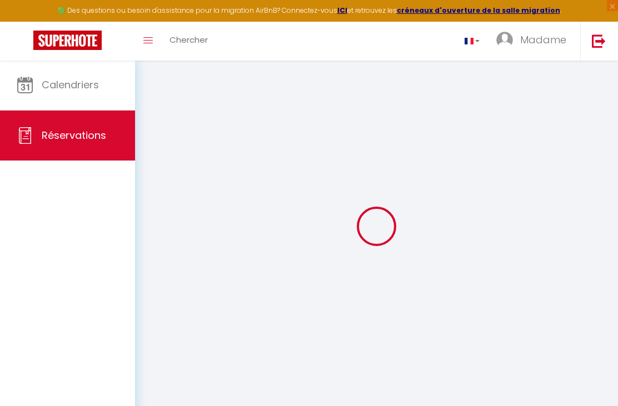
select select "FR"
select select "66750"
select select "1"
type input "Ven 19 Septembre 2025"
select select
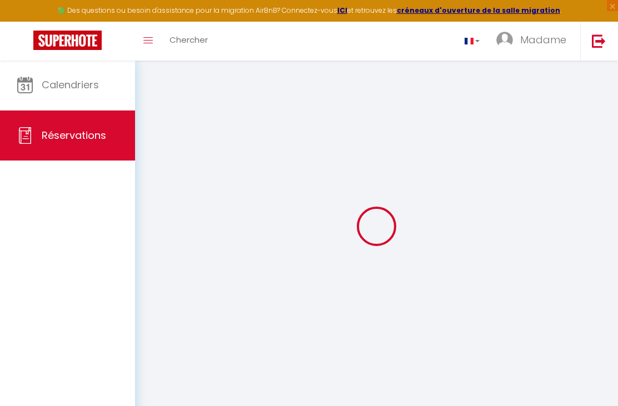
type input "Dim 21 Septembre 2025"
select select
type input "3"
select select "12"
select select
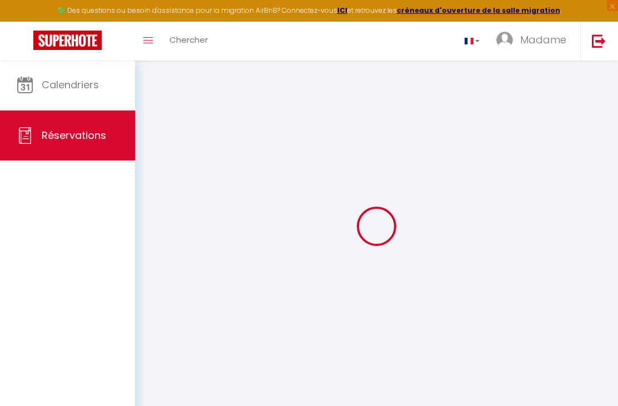
type input "240.2"
checkbox input "false"
type input "0"
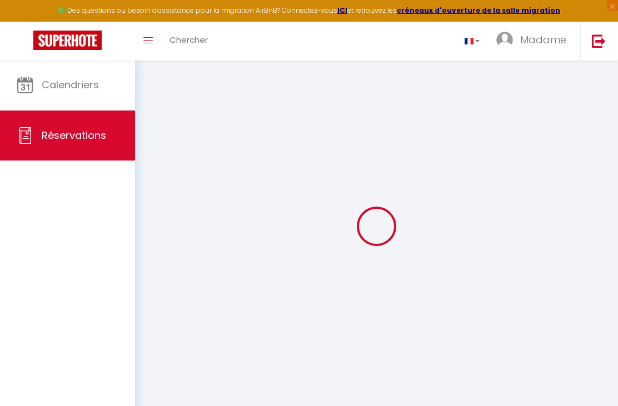
select select
select select "14"
checkbox input "false"
select select
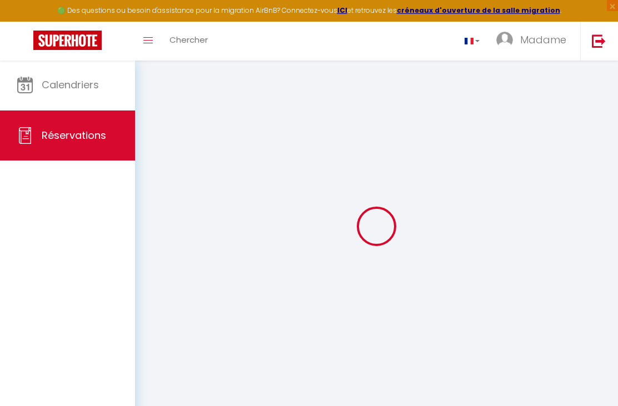
select select
checkbox input "false"
select select
checkbox input "false"
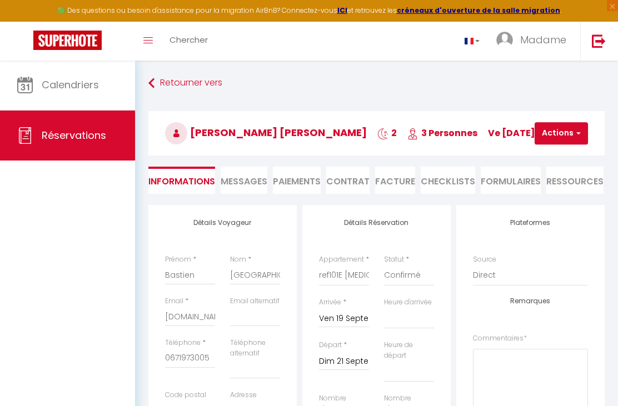
select select
checkbox input "false"
type textarea "Acompte à régler 90,20€ Reste à régler à l'arrivée 150€"
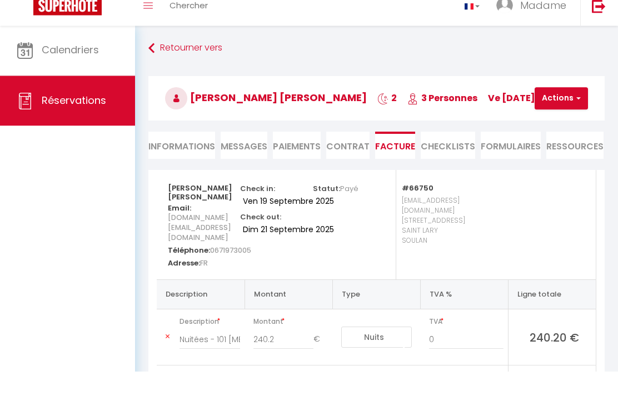
scroll to position [35, 0]
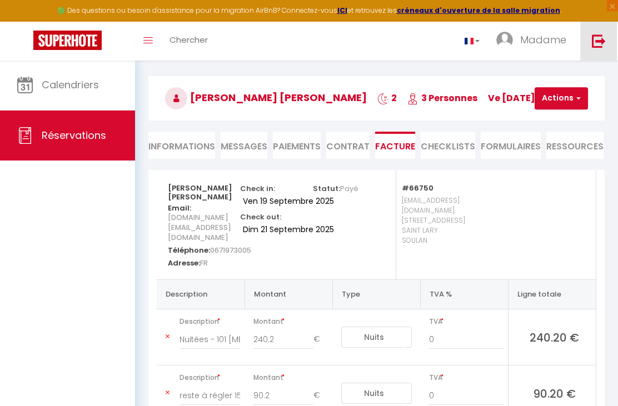
click at [593, 43] on img at bounding box center [598, 41] width 14 height 14
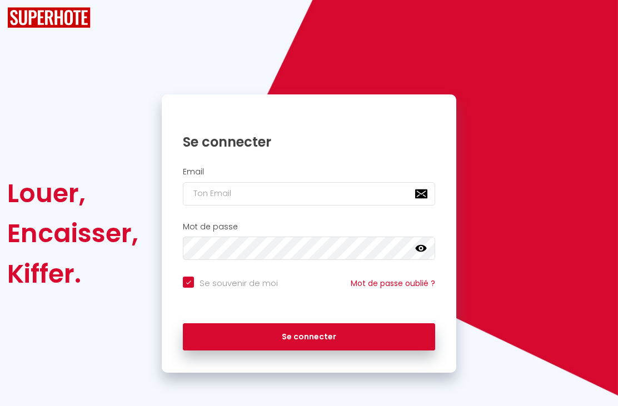
checkbox input "true"
